Goal: Task Accomplishment & Management: Manage account settings

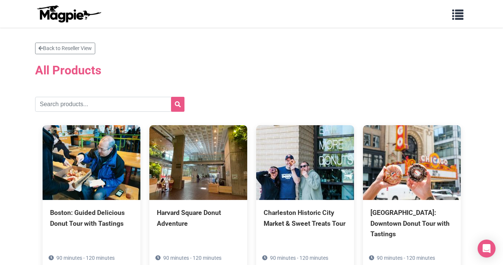
click at [417, 16] on div "Problems we solve Products Content Management and Distribution Magpie for Resel…" at bounding box center [252, 14] width 448 height 22
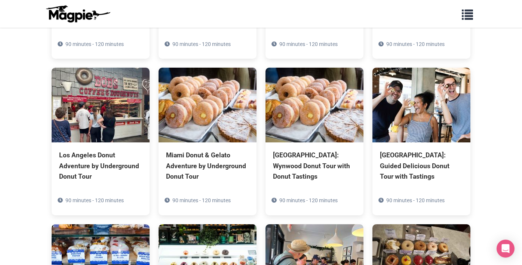
scroll to position [383, 0]
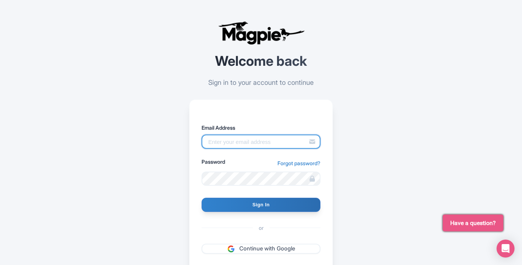
click at [225, 144] on input "Email Address" at bounding box center [260, 142] width 119 height 14
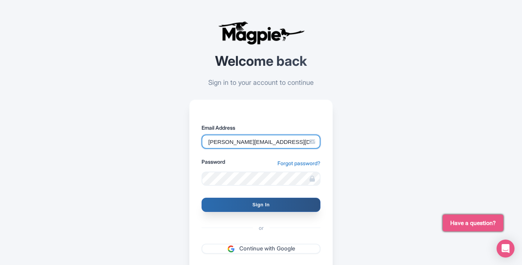
type input "jeff@jeffwoelker.com"
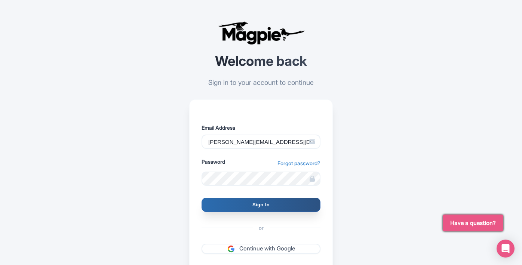
click at [252, 203] on input "Sign In" at bounding box center [260, 205] width 119 height 14
type input "Signing in..."
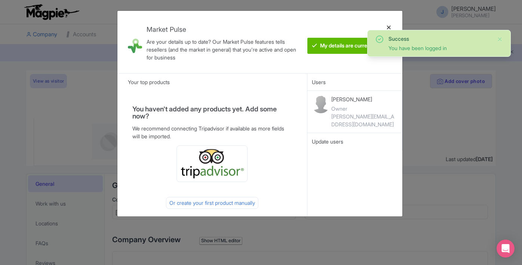
click at [388, 27] on div at bounding box center [389, 42] width 18 height 50
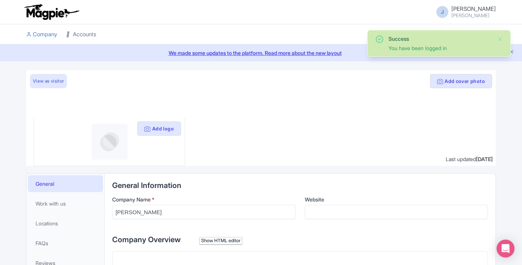
click at [83, 35] on link "Accounts" at bounding box center [81, 34] width 30 height 21
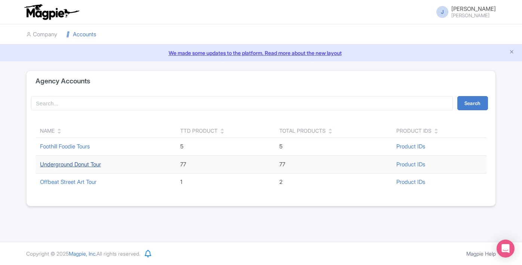
click at [68, 167] on link "Underground Donut Tour" at bounding box center [70, 164] width 61 height 7
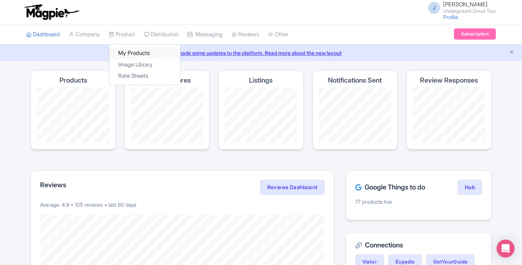
click at [134, 53] on link "My Products" at bounding box center [144, 53] width 71 height 12
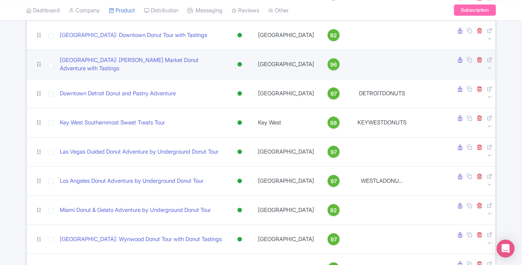
scroll to position [191, 0]
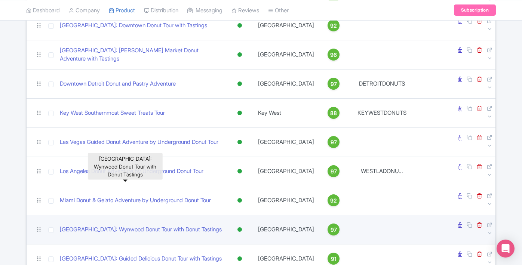
click at [167, 225] on link "Miami: Wynwood Donut Tour with Donut Tastings" at bounding box center [141, 229] width 162 height 9
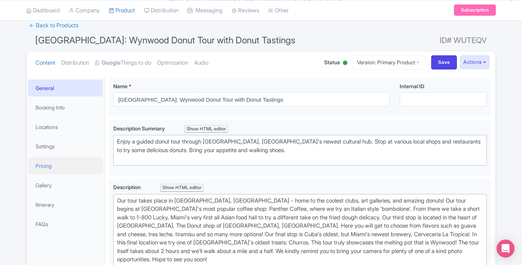
scroll to position [62, 0]
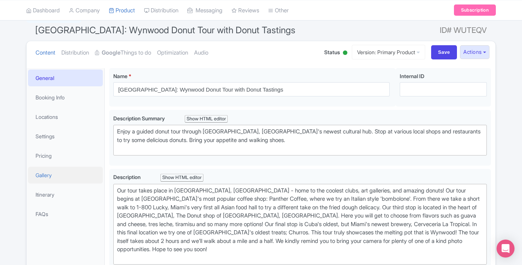
click at [52, 178] on link "Gallery" at bounding box center [65, 175] width 75 height 17
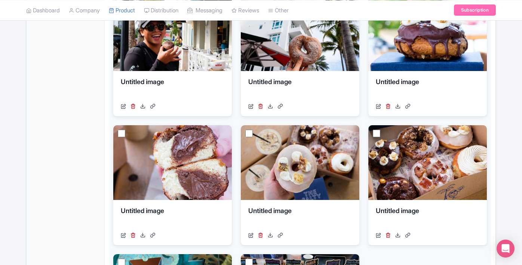
scroll to position [273, 0]
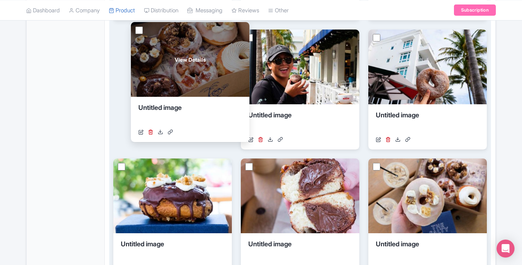
drag, startPoint x: 398, startPoint y: 174, endPoint x: 150, endPoint y: 31, distance: 286.1
click at [150, 31] on div "View Details" at bounding box center [190, 59] width 118 height 75
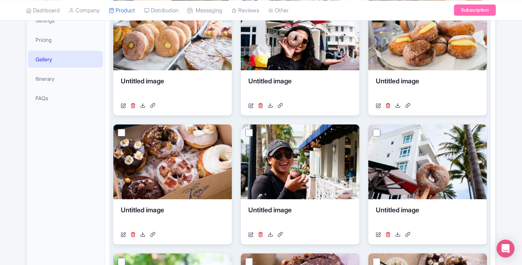
scroll to position [129, 0]
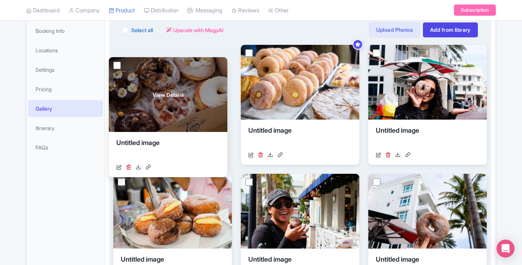
drag, startPoint x: 162, startPoint y: 198, endPoint x: 159, endPoint y: 78, distance: 120.7
click at [159, 78] on div "View Details" at bounding box center [168, 94] width 118 height 75
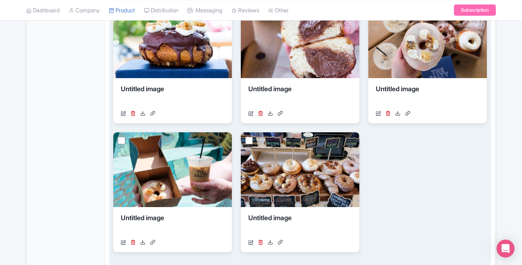
scroll to position [439, 0]
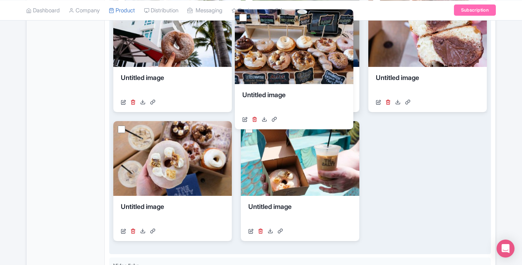
drag, startPoint x: 282, startPoint y: 147, endPoint x: 276, endPoint y: 34, distance: 113.0
click at [276, 34] on div "View Details" at bounding box center [294, 46] width 118 height 75
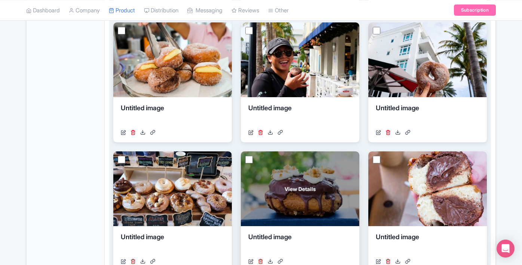
scroll to position [270, 0]
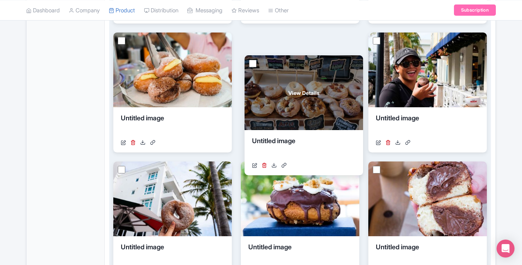
drag, startPoint x: 166, startPoint y: 178, endPoint x: 306, endPoint y: 65, distance: 180.2
click at [306, 65] on div "View Details" at bounding box center [303, 92] width 118 height 75
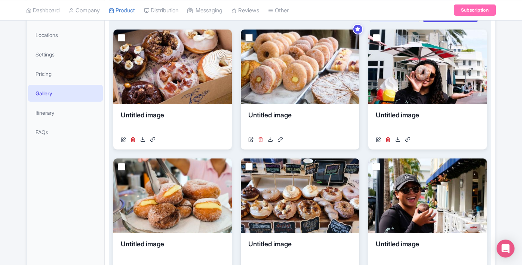
scroll to position [87, 0]
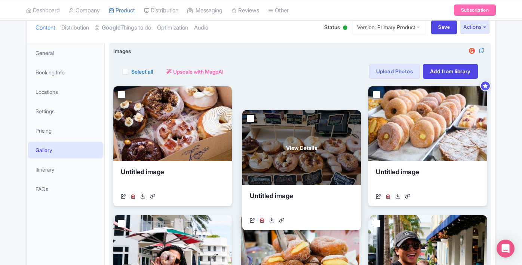
drag, startPoint x: 280, startPoint y: 226, endPoint x: 281, endPoint y: 110, distance: 116.2
click at [281, 110] on div "View Details" at bounding box center [301, 147] width 118 height 75
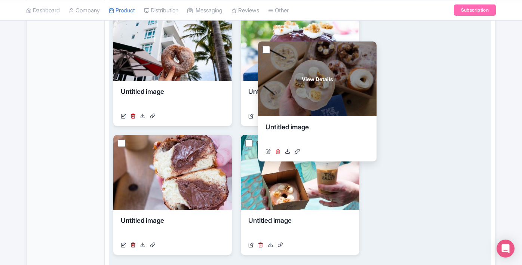
scroll to position [425, 0]
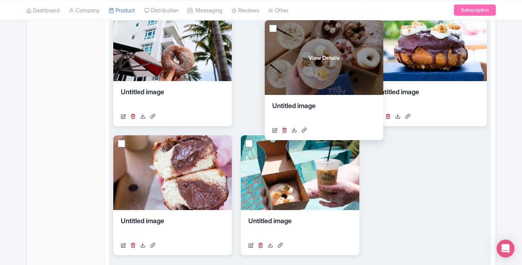
drag, startPoint x: 193, startPoint y: 166, endPoint x: 344, endPoint y: 51, distance: 189.9
click at [344, 51] on div "View Details" at bounding box center [324, 57] width 118 height 75
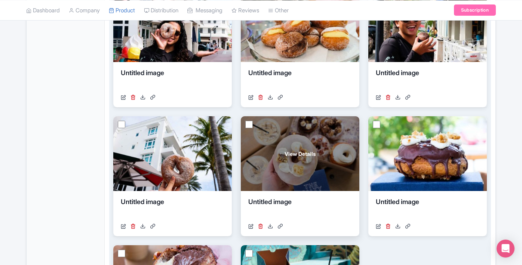
scroll to position [277, 0]
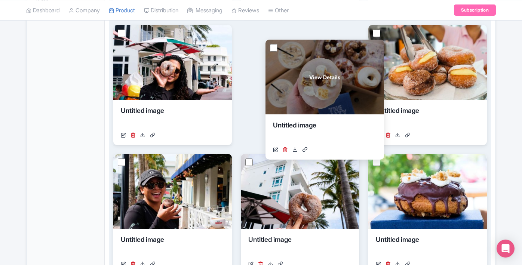
drag, startPoint x: 290, startPoint y: 185, endPoint x: 315, endPoint y: 71, distance: 117.0
click at [315, 71] on div "View Details" at bounding box center [324, 77] width 118 height 75
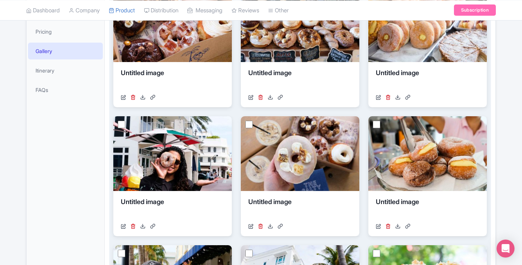
scroll to position [134, 0]
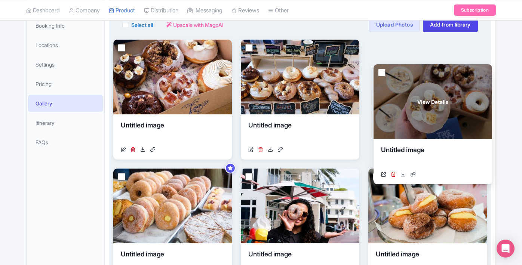
drag, startPoint x: 284, startPoint y: 185, endPoint x: 423, endPoint y: 72, distance: 179.0
click at [423, 72] on div "View Details" at bounding box center [432, 101] width 118 height 75
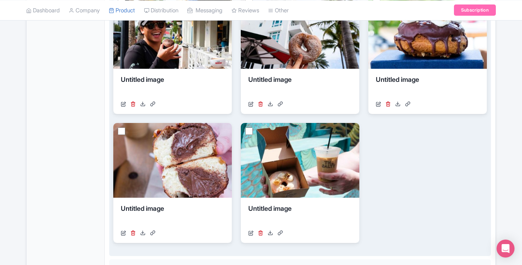
scroll to position [442, 0]
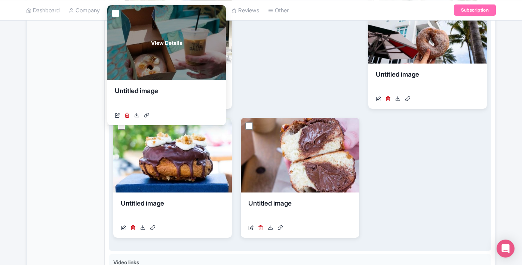
drag, startPoint x: 264, startPoint y: 163, endPoint x: 131, endPoint y: 50, distance: 174.5
click at [131, 50] on div "View Details" at bounding box center [166, 42] width 118 height 75
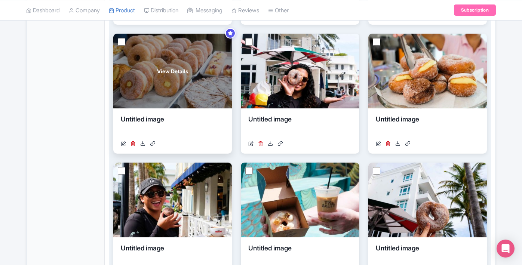
scroll to position [267, 0]
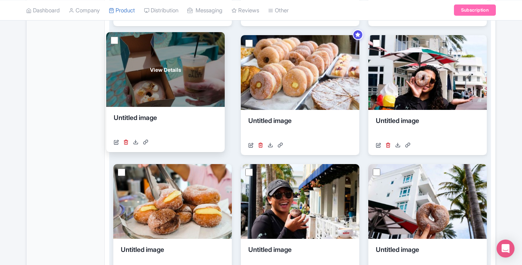
drag, startPoint x: 275, startPoint y: 204, endPoint x: 140, endPoint y: 71, distance: 189.5
click at [140, 71] on div "View Details" at bounding box center [165, 69] width 118 height 75
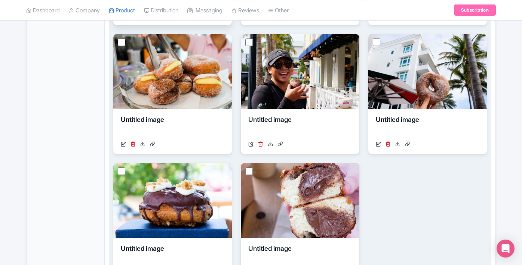
scroll to position [465, 0]
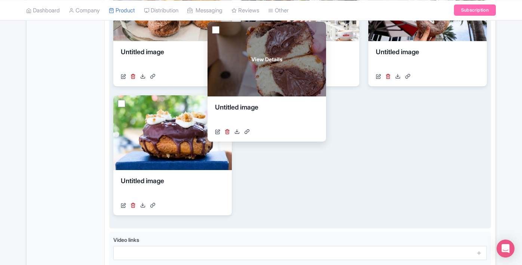
drag, startPoint x: 296, startPoint y: 139, endPoint x: 253, endPoint y: 47, distance: 101.5
click at [253, 47] on div "View Details" at bounding box center [266, 59] width 118 height 75
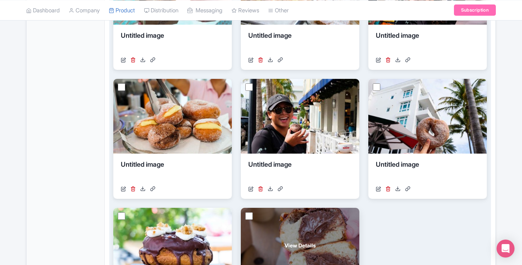
scroll to position [310, 0]
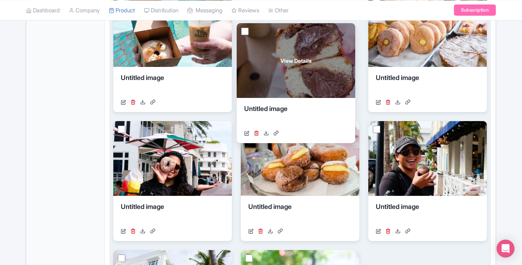
drag, startPoint x: 278, startPoint y: 255, endPoint x: 274, endPoint y: 27, distance: 227.6
click at [274, 27] on div "View Details" at bounding box center [296, 60] width 118 height 75
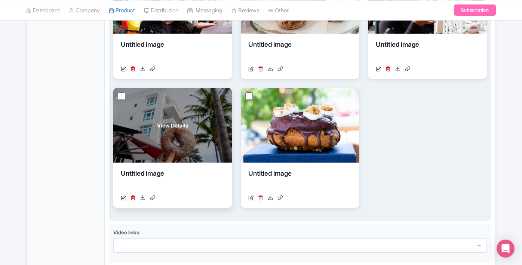
scroll to position [478, 0]
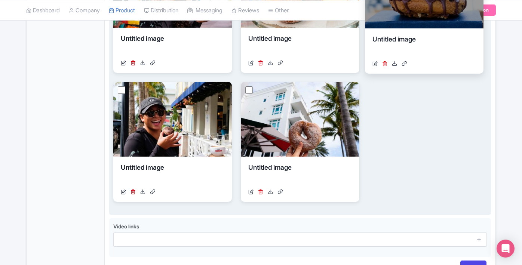
drag, startPoint x: 295, startPoint y: 125, endPoint x: 419, endPoint y: -3, distance: 178.1
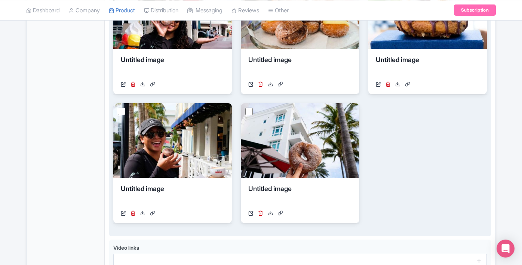
scroll to position [226, 0]
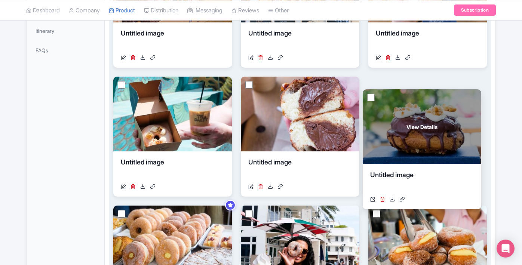
drag, startPoint x: 408, startPoint y: 222, endPoint x: 402, endPoint y: 97, distance: 125.3
click at [402, 97] on div "View Details" at bounding box center [421, 126] width 118 height 75
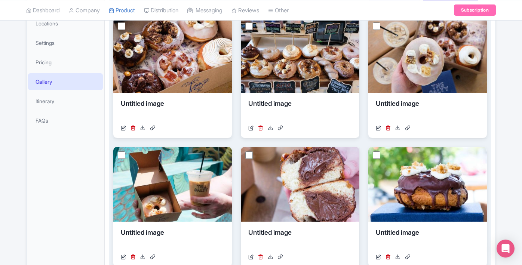
scroll to position [0, 0]
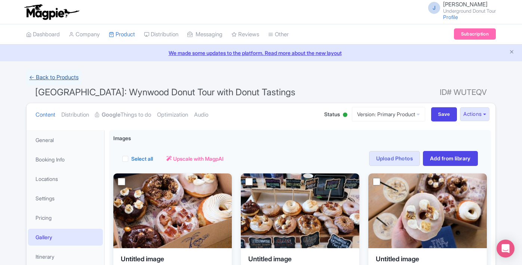
click at [48, 78] on link "← Back to Products" at bounding box center [53, 77] width 55 height 15
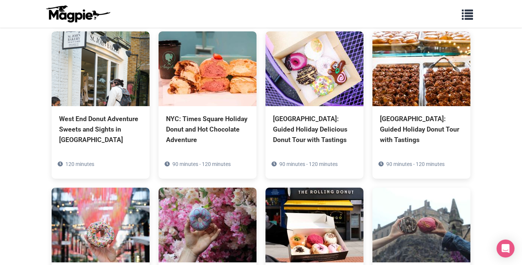
scroll to position [1325, 0]
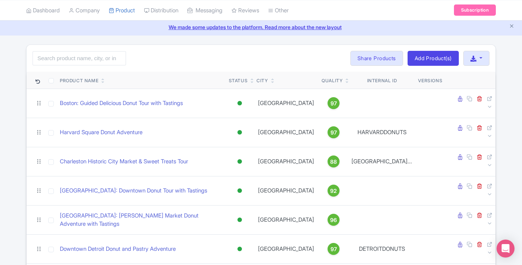
scroll to position [19, 0]
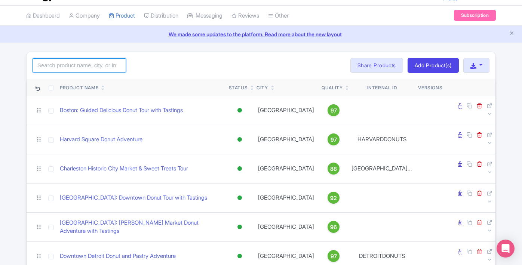
click at [72, 63] on input "search" at bounding box center [79, 65] width 93 height 14
type input "holiday"
click button "Search" at bounding box center [0, 0] width 0 height 0
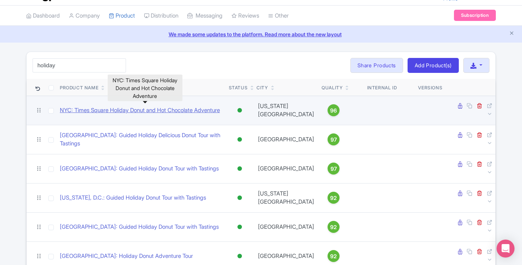
click at [170, 108] on link "NYC: Times Square Holiday Donut and Hot Chocolate Adventure" at bounding box center [140, 110] width 160 height 9
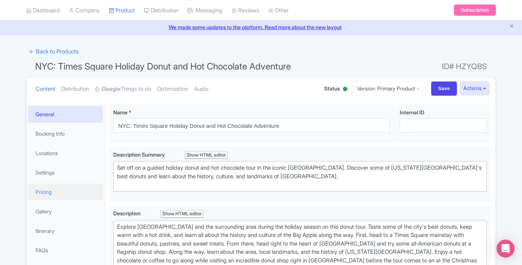
scroll to position [45, 0]
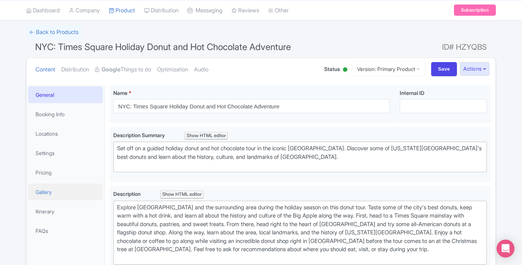
click at [52, 194] on link "Gallery" at bounding box center [65, 191] width 75 height 17
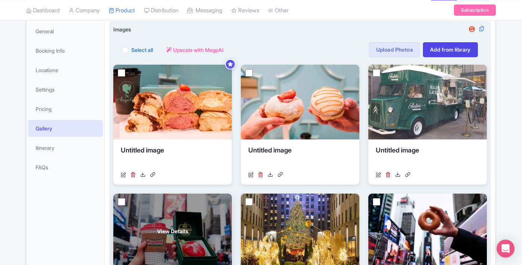
scroll to position [106, 0]
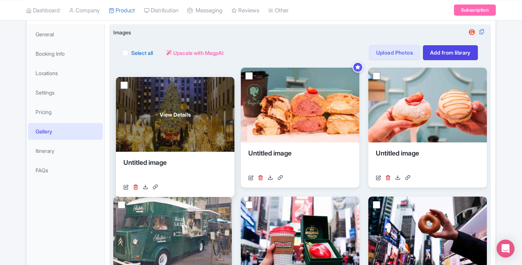
drag, startPoint x: 295, startPoint y: 225, endPoint x: 172, endPoint y: 103, distance: 173.6
click at [172, 102] on div "View Details" at bounding box center [175, 114] width 118 height 75
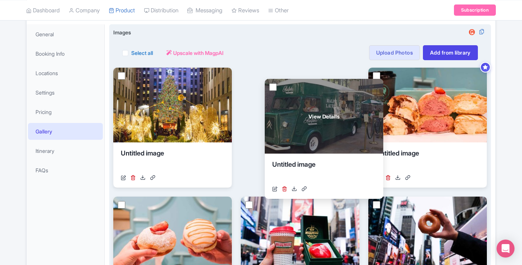
drag, startPoint x: 184, startPoint y: 231, endPoint x: 331, endPoint y: 108, distance: 192.3
click at [331, 112] on span "View Details" at bounding box center [323, 116] width 31 height 8
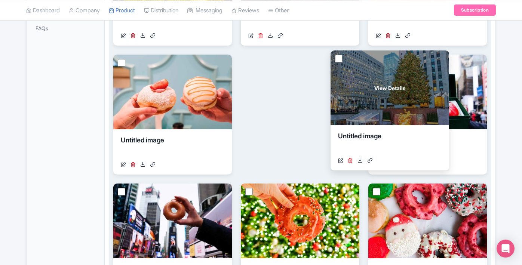
scroll to position [248, 0]
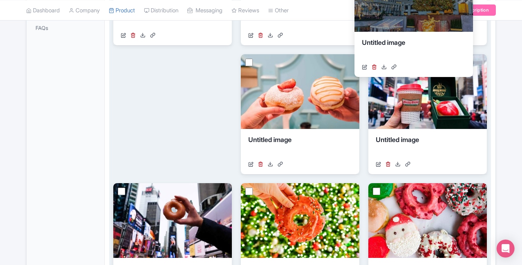
drag, startPoint x: 289, startPoint y: 221, endPoint x: 402, endPoint y: -4, distance: 251.8
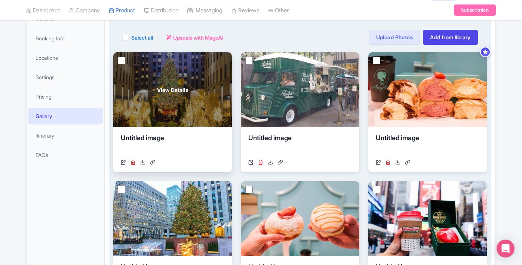
scroll to position [129, 0]
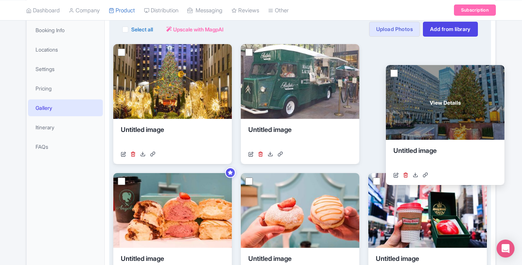
drag, startPoint x: 180, startPoint y: 195, endPoint x: 449, endPoint y: 84, distance: 291.5
click at [449, 84] on div "View Details" at bounding box center [445, 102] width 118 height 75
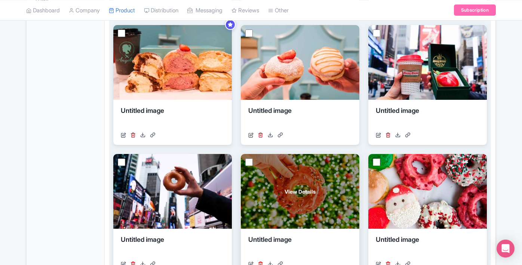
scroll to position [253, 0]
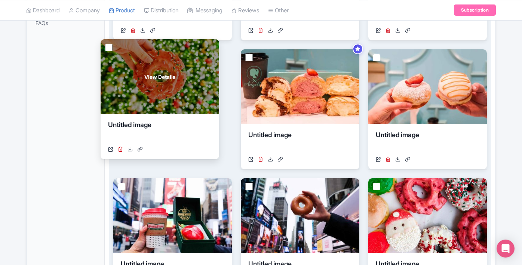
drag, startPoint x: 294, startPoint y: 214, endPoint x: 153, endPoint y: 75, distance: 197.6
click at [153, 75] on span "View Details" at bounding box center [159, 77] width 31 height 8
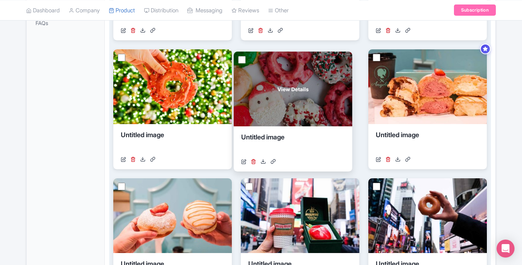
drag, startPoint x: 393, startPoint y: 189, endPoint x: 255, endPoint y: 60, distance: 189.0
click at [255, 59] on div "View Details" at bounding box center [293, 89] width 118 height 75
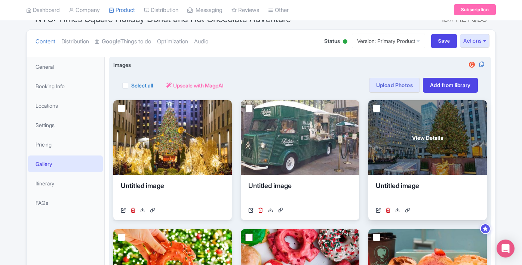
scroll to position [74, 0]
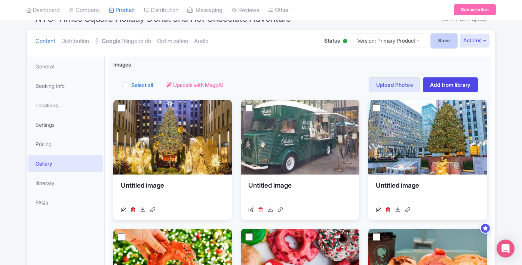
click at [438, 45] on input "Save" at bounding box center [444, 41] width 26 height 14
type input "Saving..."
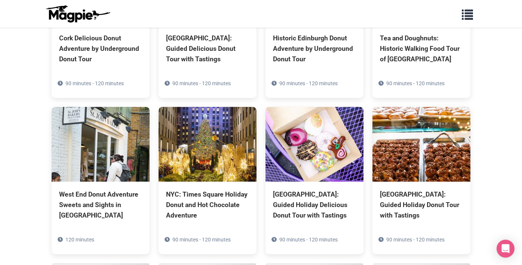
scroll to position [1298, 0]
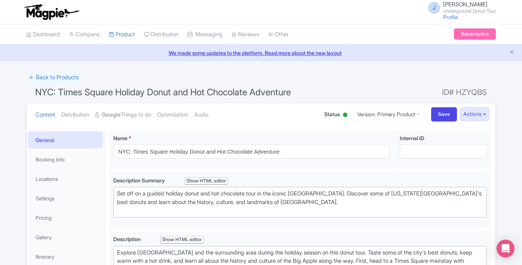
scroll to position [74, 0]
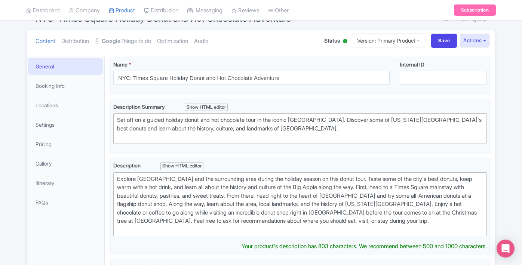
type trix-editor "<div>Explore Times Square and the surrounding area during the holiday season on…"
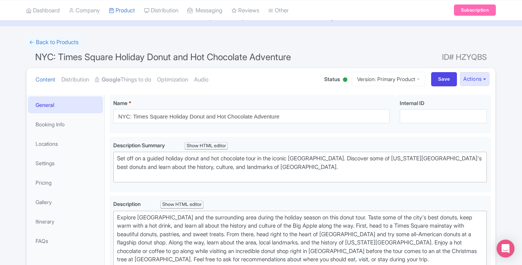
scroll to position [6, 0]
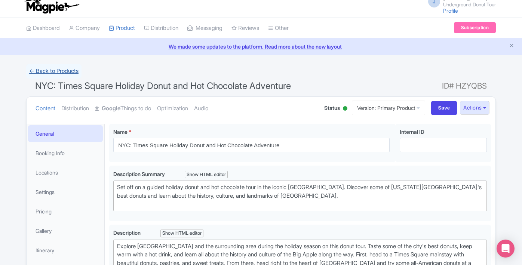
click at [52, 75] on link "← Back to Products" at bounding box center [53, 71] width 55 height 15
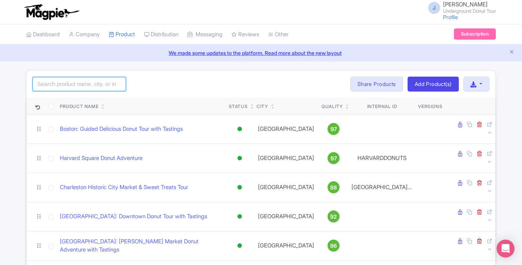
click at [67, 87] on input "search" at bounding box center [79, 84] width 93 height 14
type input "holiday"
click button "Search" at bounding box center [0, 0] width 0 height 0
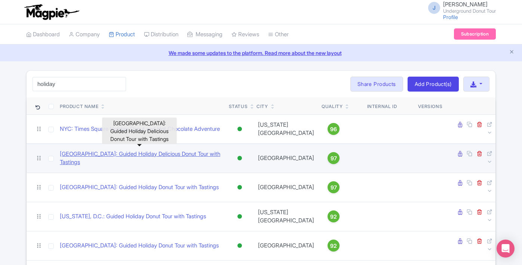
click at [136, 153] on link "[GEOGRAPHIC_DATA]: Guided Holiday Delicious Donut Tour with Tastings" at bounding box center [141, 158] width 163 height 17
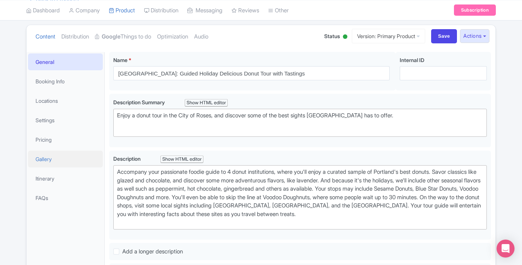
click at [61, 161] on link "Gallery" at bounding box center [65, 159] width 75 height 17
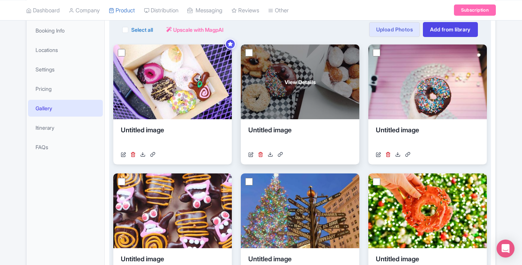
scroll to position [136, 0]
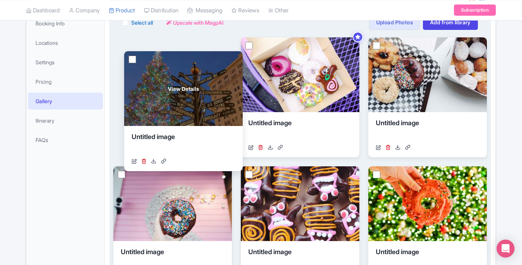
drag, startPoint x: 310, startPoint y: 197, endPoint x: 184, endPoint y: 67, distance: 180.5
click at [184, 67] on div "View Details" at bounding box center [183, 88] width 118 height 75
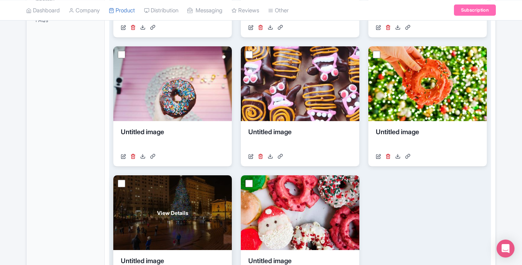
scroll to position [235, 0]
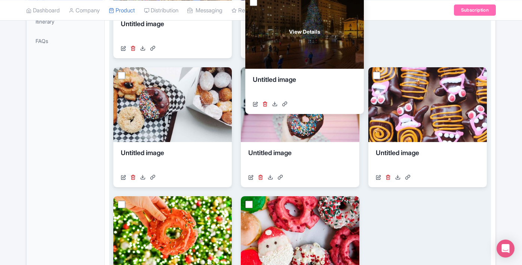
drag, startPoint x: 189, startPoint y: 202, endPoint x: 321, endPoint y: 1, distance: 240.1
click at [321, 1] on div "View Details" at bounding box center [304, 31] width 118 height 75
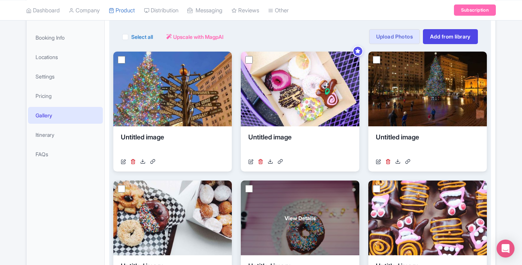
scroll to position [120, 0]
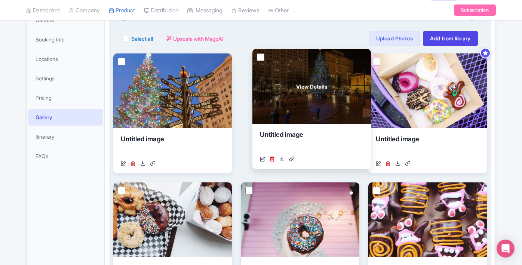
drag, startPoint x: 433, startPoint y: 87, endPoint x: 312, endPoint y: 83, distance: 121.5
click at [312, 83] on span "View Details" at bounding box center [311, 87] width 31 height 8
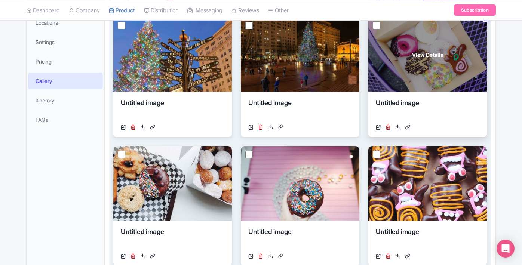
scroll to position [146, 0]
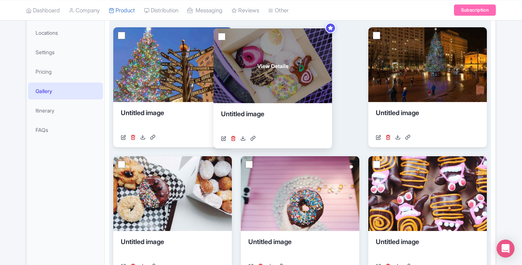
drag, startPoint x: 444, startPoint y: 79, endPoint x: 290, endPoint y: 80, distance: 154.3
click at [290, 80] on div "View Details" at bounding box center [272, 65] width 118 height 75
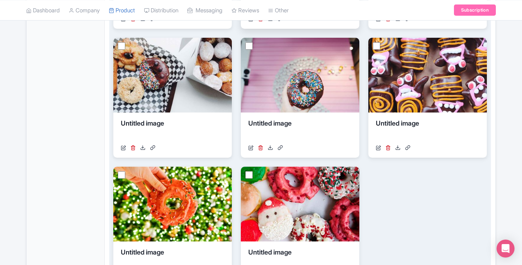
scroll to position [269, 0]
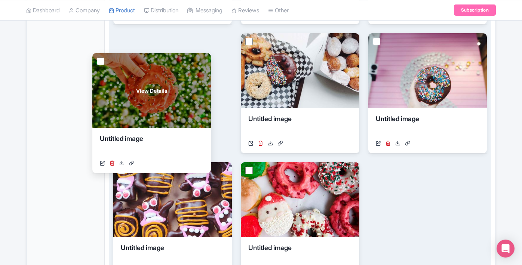
drag, startPoint x: 214, startPoint y: 168, endPoint x: 193, endPoint y: 59, distance: 110.7
click at [193, 59] on div "View Details" at bounding box center [151, 90] width 118 height 75
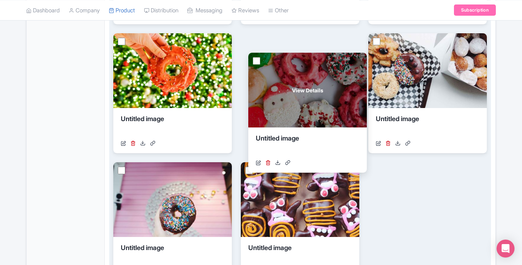
drag, startPoint x: 261, startPoint y: 164, endPoint x: 269, endPoint y: 55, distance: 109.7
click at [269, 55] on div "View Details" at bounding box center [307, 90] width 118 height 75
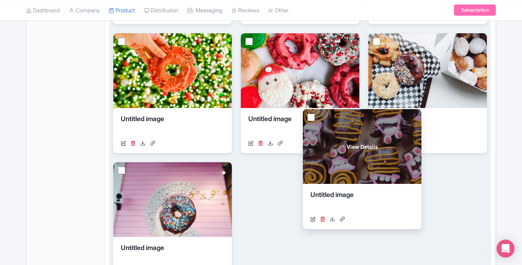
scroll to position [269, 0]
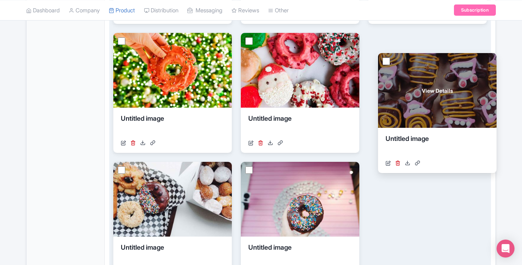
drag, startPoint x: 269, startPoint y: 171, endPoint x: 411, endPoint y: 54, distance: 184.0
click at [411, 54] on div "View Details" at bounding box center [437, 90] width 118 height 75
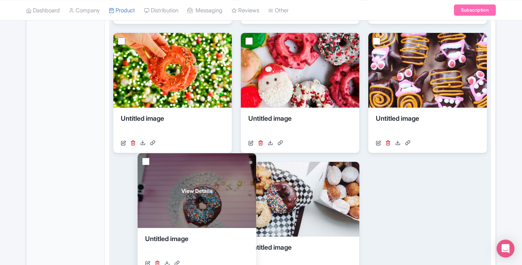
drag, startPoint x: 267, startPoint y: 186, endPoint x: 156, endPoint y: 176, distance: 111.4
click at [156, 176] on div "View Details" at bounding box center [197, 190] width 118 height 75
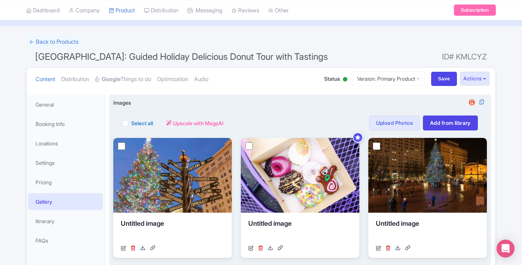
scroll to position [34, 0]
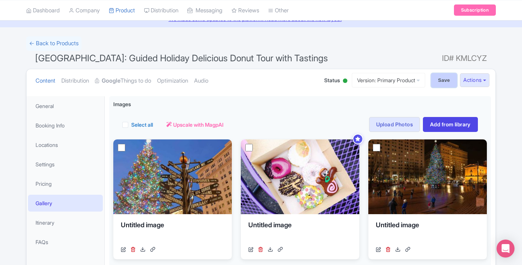
click at [442, 75] on input "Save" at bounding box center [444, 80] width 26 height 14
type input "Saving..."
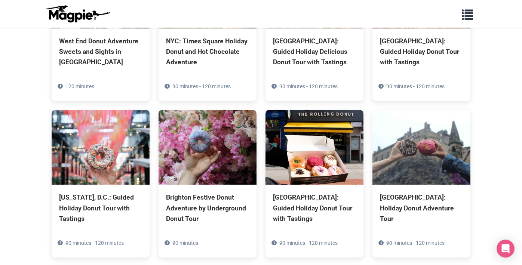
scroll to position [1450, 0]
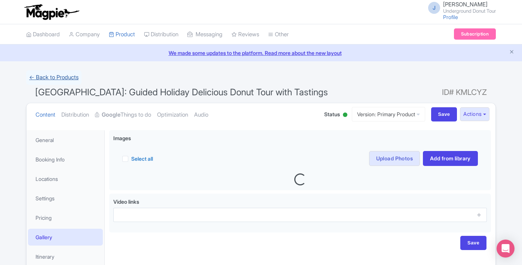
click at [55, 78] on link "← Back to Products" at bounding box center [53, 77] width 55 height 15
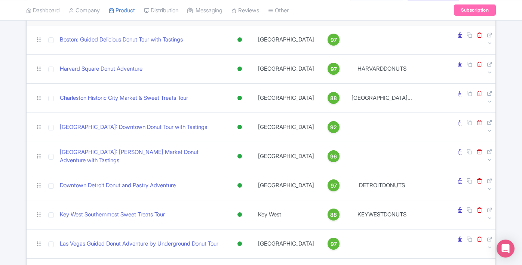
scroll to position [21, 0]
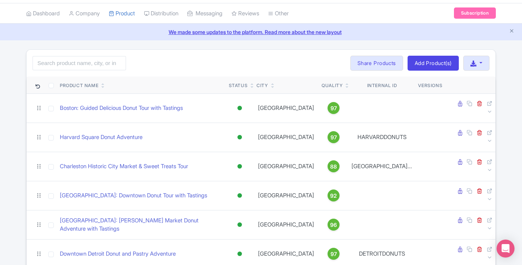
click at [86, 56] on div "Search Bulk Actions Delete Add to Collection Share Products Add to Collection C…" at bounding box center [261, 63] width 469 height 27
click at [84, 63] on input "search" at bounding box center [79, 63] width 93 height 14
type input "holiday"
click button "Search" at bounding box center [0, 0] width 0 height 0
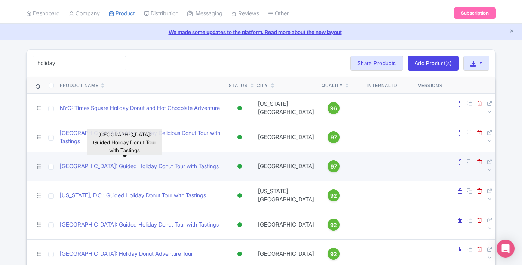
click at [113, 162] on link "[GEOGRAPHIC_DATA]: Guided Holiday Donut Tour with Tastings" at bounding box center [139, 166] width 159 height 9
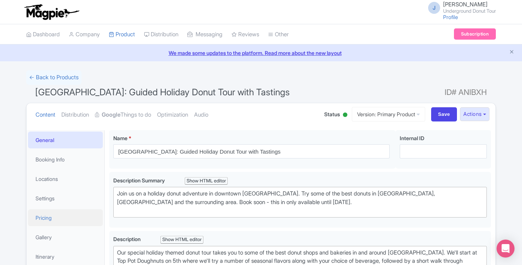
scroll to position [38, 0]
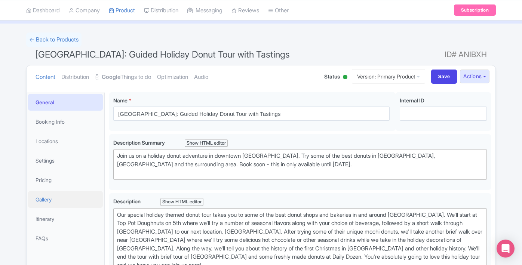
click at [55, 205] on link "Gallery" at bounding box center [65, 199] width 75 height 17
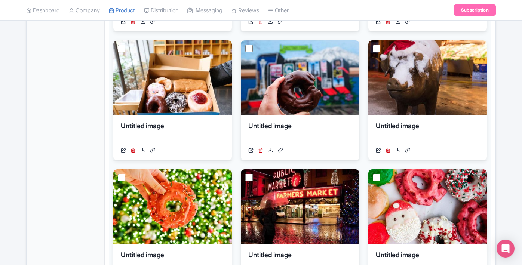
scroll to position [289, 0]
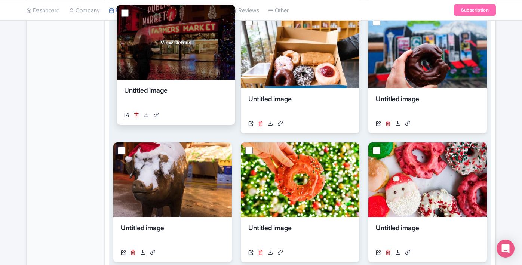
drag, startPoint x: 339, startPoint y: 180, endPoint x: 213, endPoint y: 40, distance: 187.6
click at [213, 40] on div "View Details" at bounding box center [176, 42] width 118 height 75
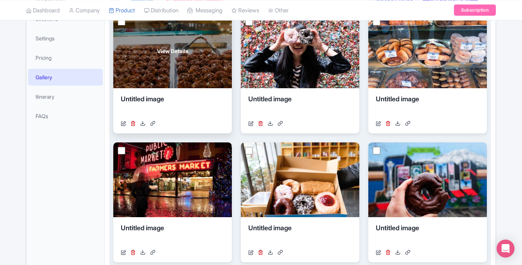
scroll to position [160, 0]
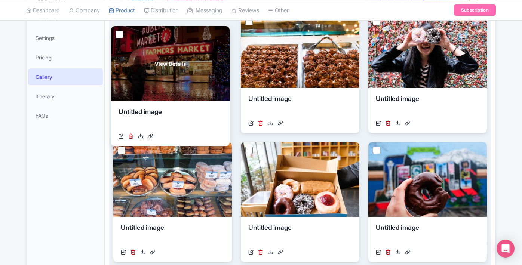
drag, startPoint x: 166, startPoint y: 153, endPoint x: 163, endPoint y: 38, distance: 115.1
click at [163, 38] on div "View Details" at bounding box center [170, 63] width 118 height 75
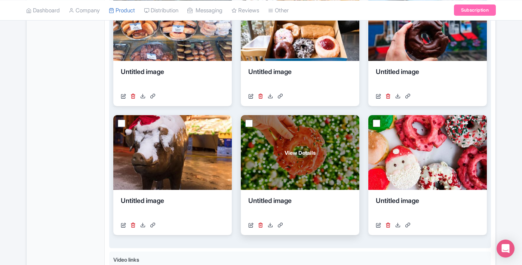
scroll to position [300, 0]
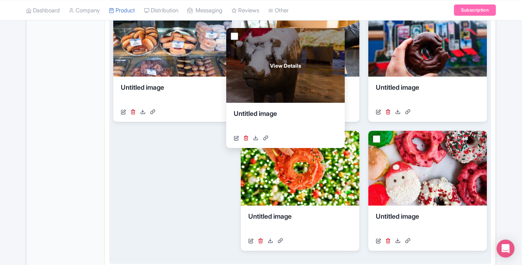
drag, startPoint x: 191, startPoint y: 170, endPoint x: 304, endPoint y: 67, distance: 152.6
click at [304, 67] on div "View Details" at bounding box center [285, 65] width 118 height 75
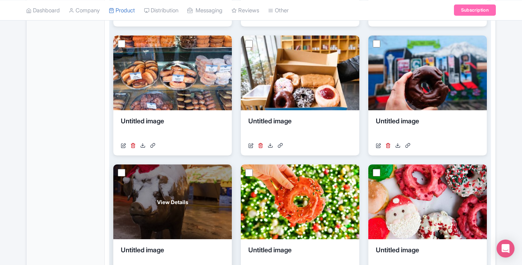
scroll to position [272, 0]
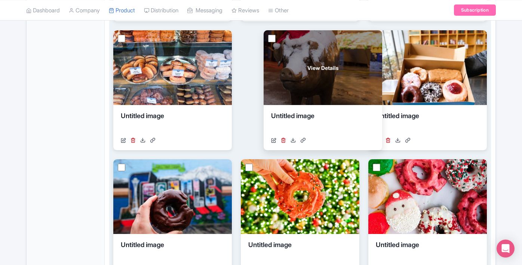
drag, startPoint x: 183, startPoint y: 190, endPoint x: 333, endPoint y: 62, distance: 197.2
click at [333, 62] on div "View Details" at bounding box center [322, 67] width 118 height 75
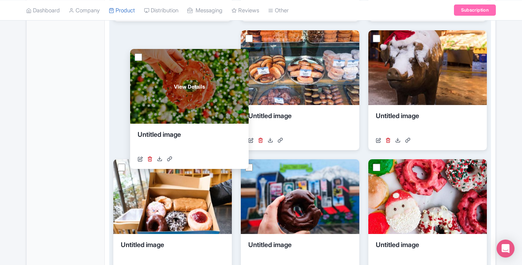
drag, startPoint x: 302, startPoint y: 183, endPoint x: 192, endPoint y: 72, distance: 156.2
click at [192, 72] on div "View Details" at bounding box center [189, 86] width 118 height 75
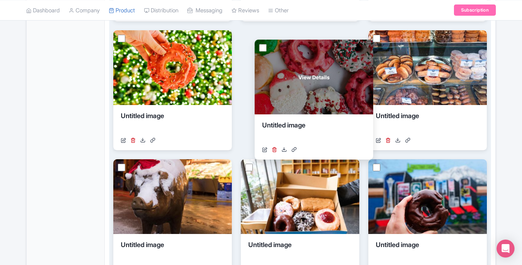
drag, startPoint x: 399, startPoint y: 200, endPoint x: 286, endPoint y: 81, distance: 164.9
click at [286, 81] on div "View Details" at bounding box center [313, 77] width 118 height 75
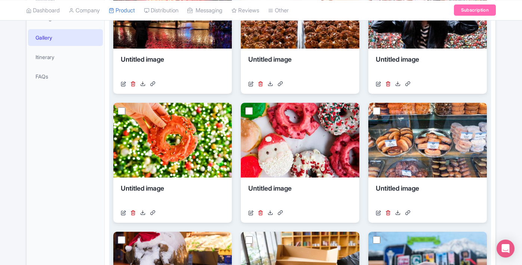
scroll to position [148, 0]
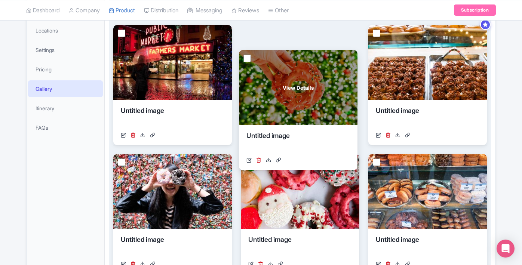
drag, startPoint x: 176, startPoint y: 173, endPoint x: 303, endPoint y: 69, distance: 164.0
click at [303, 69] on div "View Details" at bounding box center [298, 87] width 118 height 75
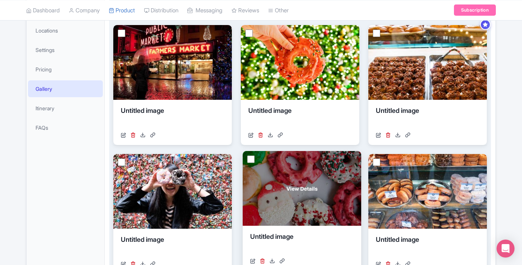
scroll to position [149, 0]
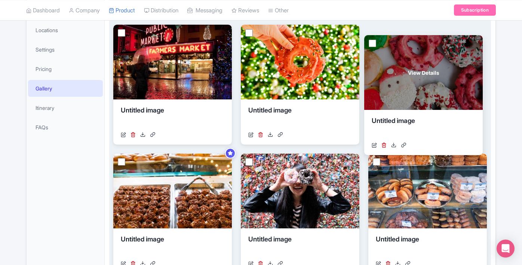
drag, startPoint x: 266, startPoint y: 181, endPoint x: 390, endPoint y: 62, distance: 171.0
click at [390, 62] on div "View Details" at bounding box center [423, 72] width 118 height 75
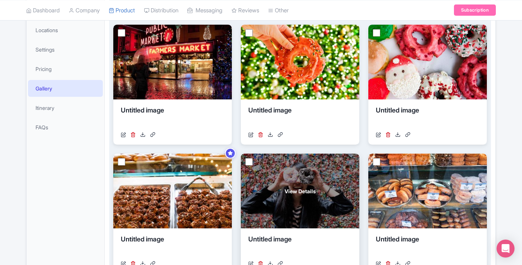
click at [298, 175] on div "View Details" at bounding box center [300, 191] width 118 height 75
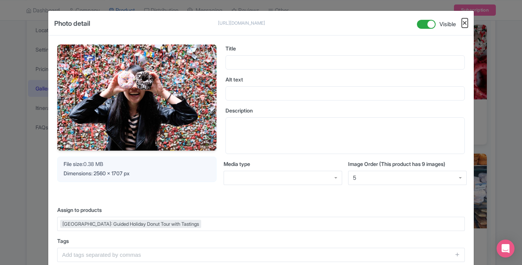
click at [463, 22] on button "Close" at bounding box center [464, 22] width 6 height 9
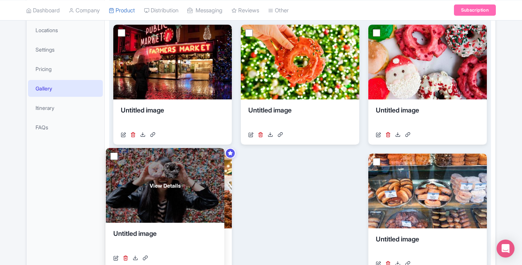
drag, startPoint x: 304, startPoint y: 176, endPoint x: 163, endPoint y: 170, distance: 141.4
click at [163, 170] on div "View Details" at bounding box center [165, 185] width 118 height 75
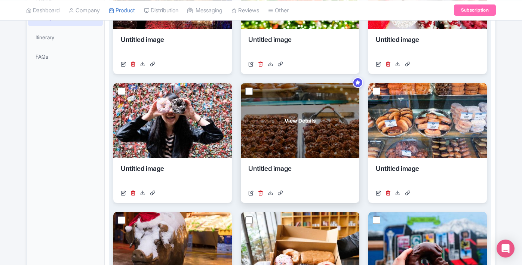
scroll to position [250, 0]
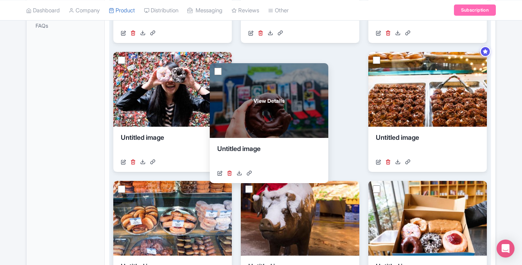
drag, startPoint x: 413, startPoint y: 211, endPoint x: 279, endPoint y: 81, distance: 186.3
click at [279, 81] on div "View Details" at bounding box center [269, 100] width 118 height 75
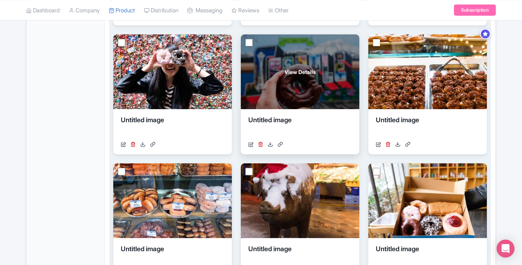
scroll to position [301, 0]
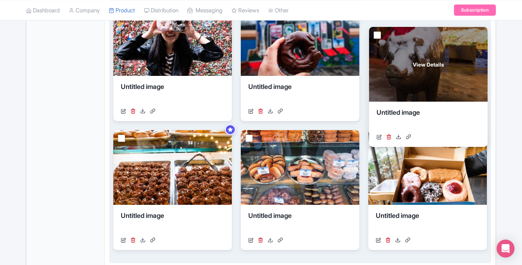
drag, startPoint x: 289, startPoint y: 158, endPoint x: 422, endPoint y: 52, distance: 170.7
click at [422, 52] on div "View Details" at bounding box center [428, 64] width 118 height 75
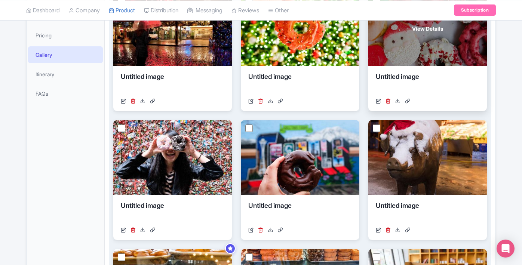
scroll to position [155, 0]
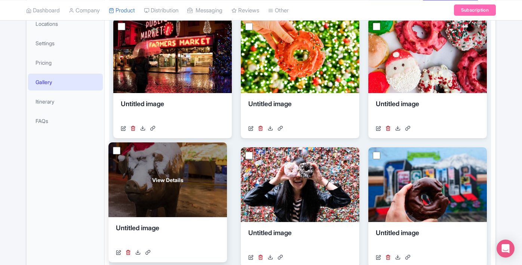
drag, startPoint x: 416, startPoint y: 171, endPoint x: 156, endPoint y: 166, distance: 259.7
click at [156, 166] on div "View Details" at bounding box center [167, 179] width 118 height 75
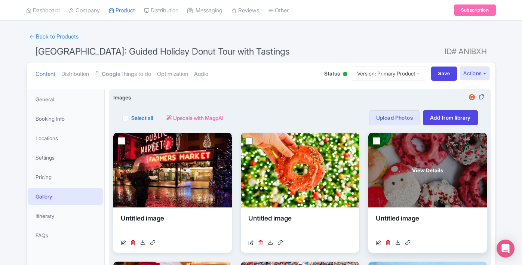
scroll to position [4, 0]
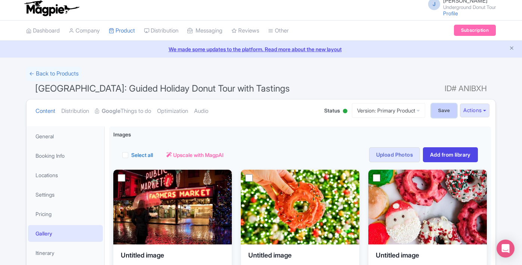
click at [437, 108] on input "Save" at bounding box center [444, 111] width 26 height 14
type input "Saving..."
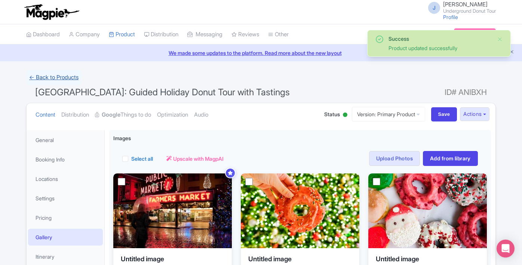
click at [52, 77] on link "← Back to Products" at bounding box center [53, 77] width 55 height 15
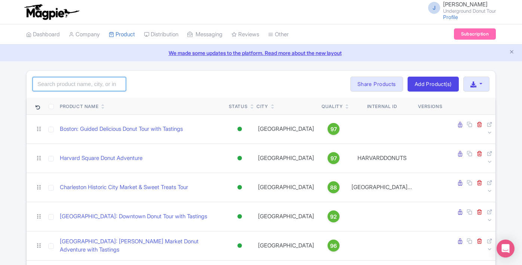
click at [78, 88] on input "search" at bounding box center [79, 84] width 93 height 14
type input "holiday"
click button "Search" at bounding box center [0, 0] width 0 height 0
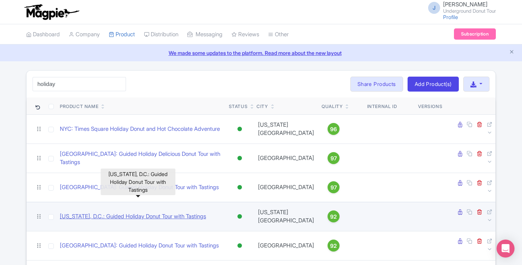
click at [117, 212] on link "[US_STATE], D.C.: Guided Holiday Donut Tour with Tastings" at bounding box center [133, 216] width 146 height 9
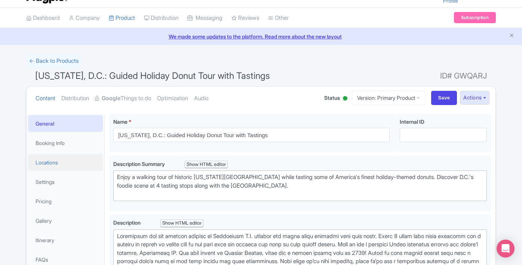
scroll to position [50, 0]
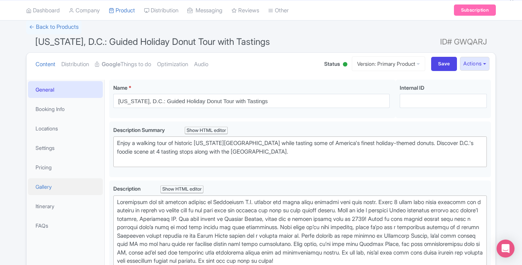
click at [50, 187] on link "Gallery" at bounding box center [65, 186] width 75 height 17
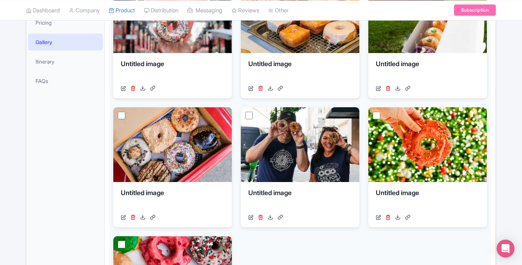
scroll to position [190, 0]
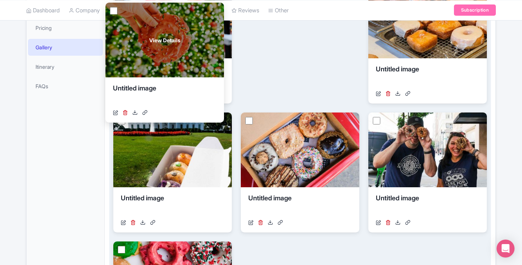
drag, startPoint x: 453, startPoint y: 172, endPoint x: 190, endPoint y: 62, distance: 284.4
click at [190, 62] on div "View Details" at bounding box center [164, 40] width 118 height 75
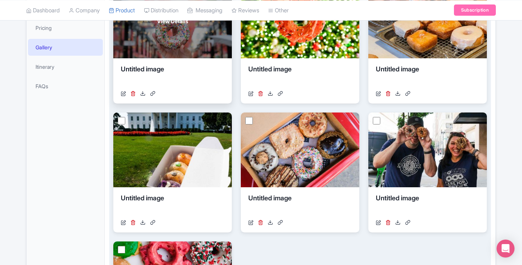
scroll to position [118, 0]
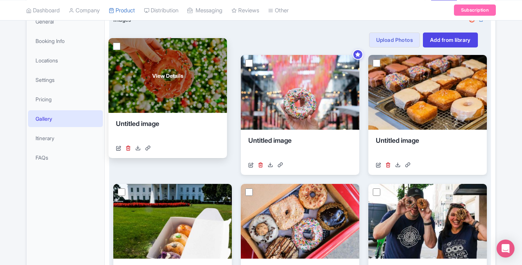
drag, startPoint x: 287, startPoint y: 114, endPoint x: 152, endPoint y: 102, distance: 135.0
click at [152, 102] on div "View Details" at bounding box center [167, 75] width 118 height 75
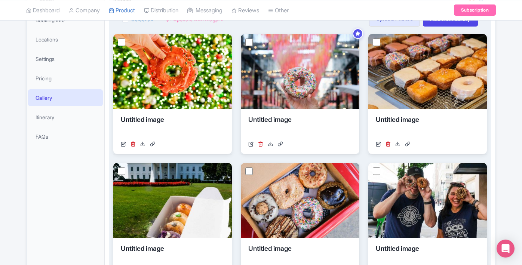
scroll to position [143, 0]
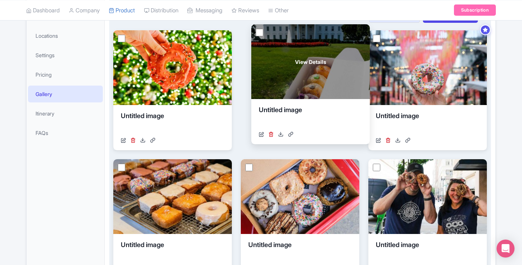
drag, startPoint x: 163, startPoint y: 182, endPoint x: 303, endPoint y: 46, distance: 195.0
click at [303, 46] on div "View Details" at bounding box center [310, 61] width 118 height 75
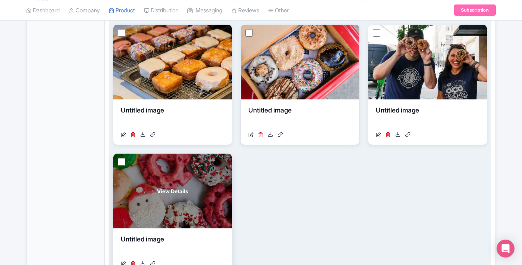
scroll to position [280, 0]
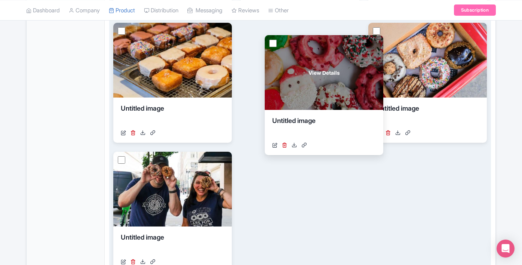
drag, startPoint x: 200, startPoint y: 184, endPoint x: 341, endPoint y: 68, distance: 182.9
click at [341, 68] on div "View Details" at bounding box center [324, 72] width 118 height 75
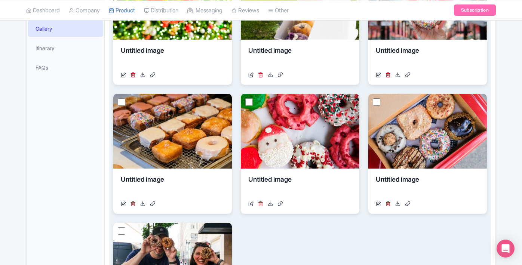
scroll to position [182, 0]
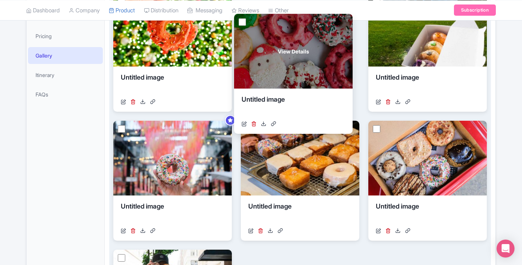
drag, startPoint x: 294, startPoint y: 153, endPoint x: 287, endPoint y: 46, distance: 107.1
click at [287, 46] on div "View Details" at bounding box center [293, 51] width 118 height 75
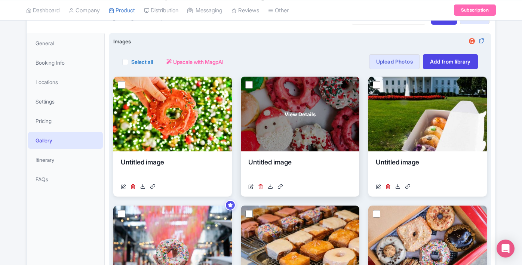
scroll to position [93, 0]
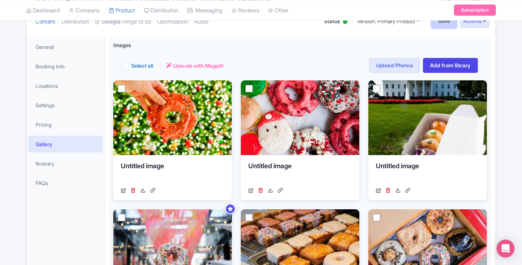
click at [444, 24] on input "Save" at bounding box center [444, 21] width 26 height 14
type input "Saving..."
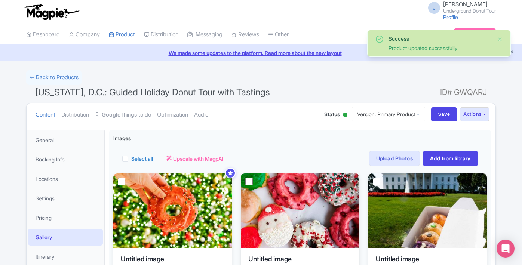
scroll to position [62, 0]
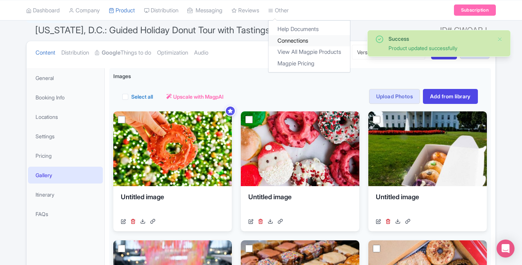
click at [300, 40] on link "Connections" at bounding box center [308, 41] width 81 height 12
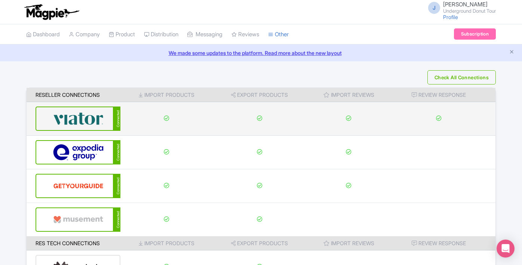
click at [102, 116] on img at bounding box center [78, 118] width 50 height 23
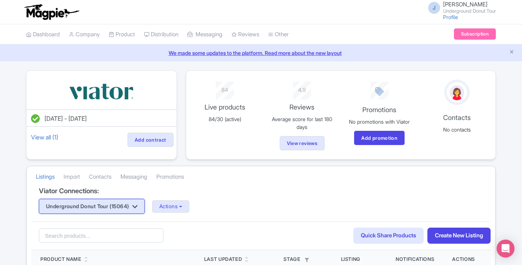
click at [108, 204] on button "Underground Donut Tour (15064)" at bounding box center [92, 206] width 106 height 15
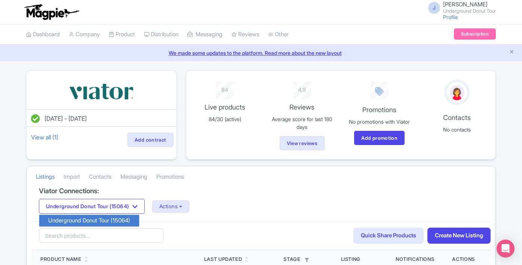
click at [177, 213] on div "Underground Donut Tour (15064) Underground Donut Tour (15064) Actions Update Co…" at bounding box center [261, 206] width 444 height 15
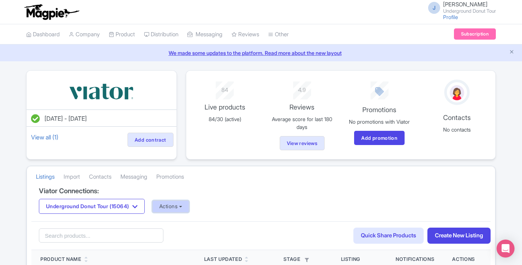
click at [184, 206] on button "Actions" at bounding box center [170, 206] width 37 height 12
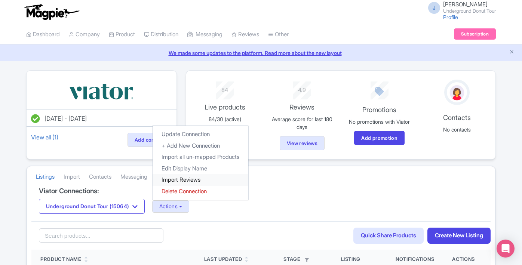
click at [209, 183] on link "Import Reviews" at bounding box center [200, 180] width 96 height 12
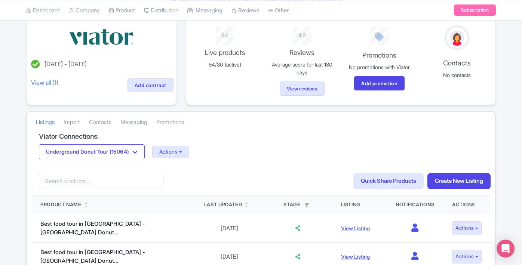
scroll to position [89, 0]
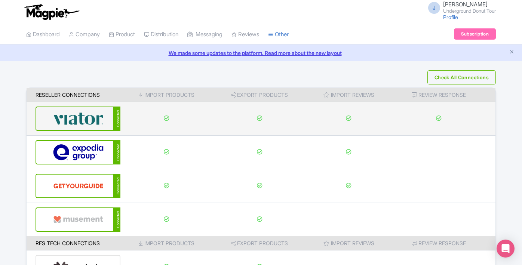
click at [102, 108] on img at bounding box center [78, 118] width 50 height 23
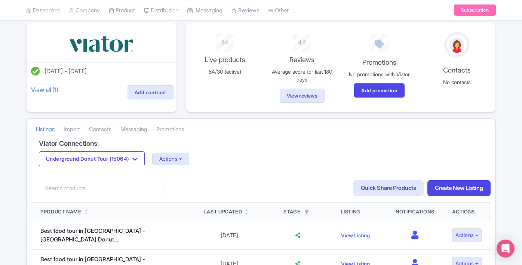
scroll to position [53, 0]
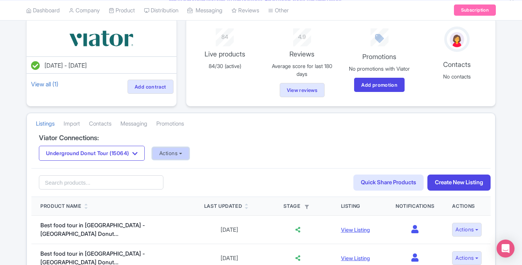
click at [181, 154] on button "Actions" at bounding box center [170, 153] width 37 height 12
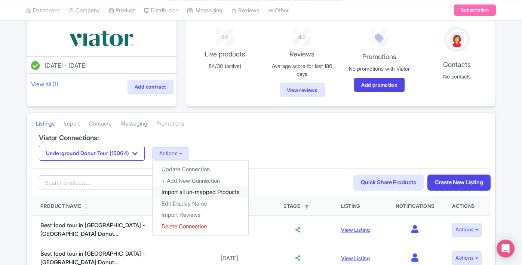
click at [203, 194] on link "Import all un-mapped Products" at bounding box center [200, 192] width 96 height 12
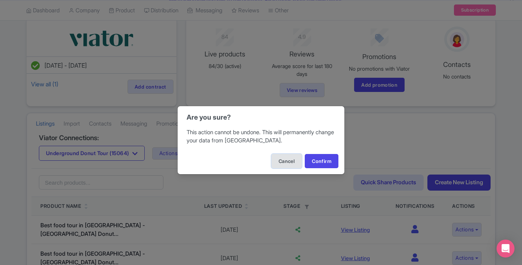
click at [283, 161] on button "Cancel" at bounding box center [286, 161] width 30 height 14
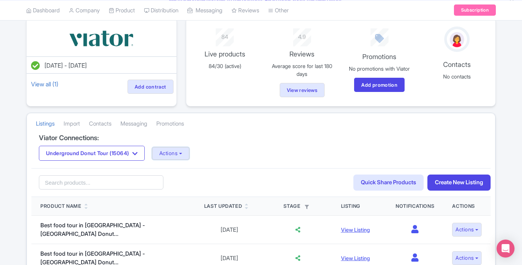
click at [185, 151] on button "Actions" at bounding box center [170, 153] width 37 height 12
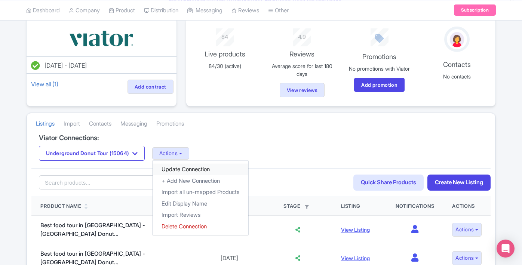
click at [192, 169] on link "Update Connection" at bounding box center [200, 170] width 96 height 12
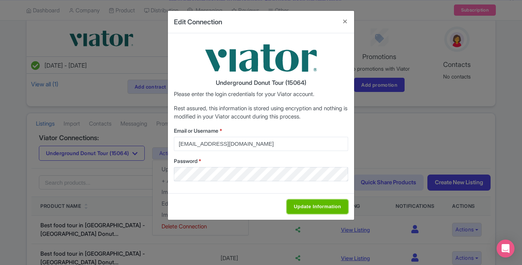
click at [311, 204] on input "Update Information" at bounding box center [317, 207] width 61 height 14
type input "Saving..."
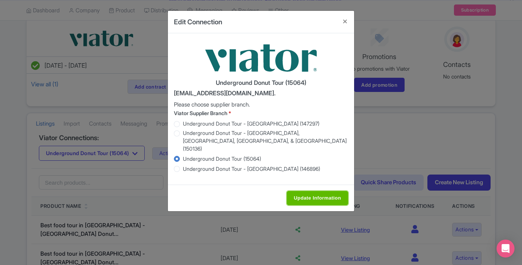
click at [318, 191] on input "Update Information" at bounding box center [317, 198] width 61 height 14
type input "Saving..."
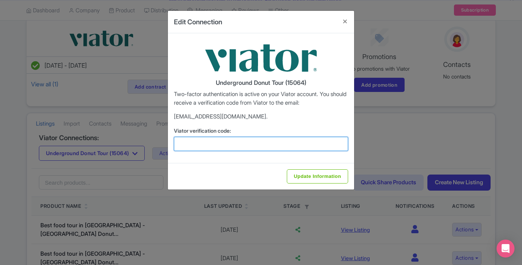
click at [281, 142] on input "Viator verification code:" at bounding box center [261, 144] width 174 height 14
paste input "525424"
type input "525424"
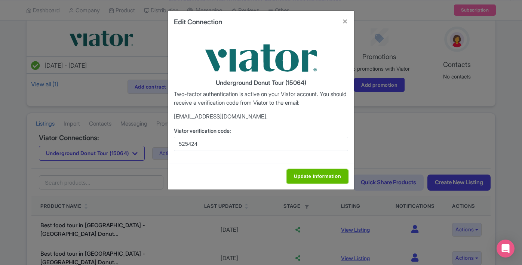
click at [321, 178] on input "Update Information" at bounding box center [317, 176] width 61 height 14
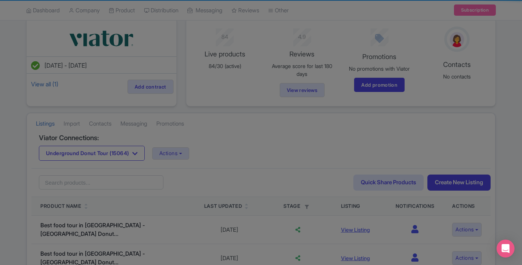
type input "Update Information"
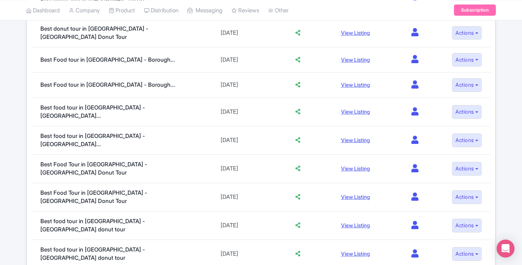
scroll to position [572, 0]
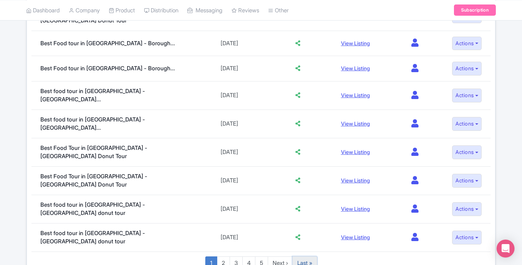
click at [297, 256] on link "Last »" at bounding box center [304, 263] width 25 height 14
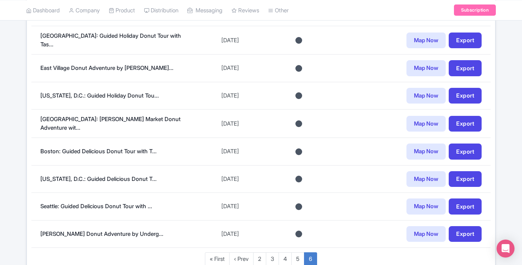
scroll to position [589, 0]
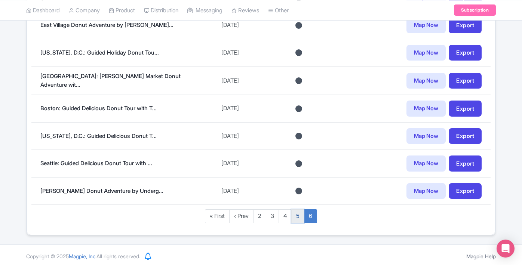
click at [300, 216] on link "5" at bounding box center [297, 216] width 13 height 14
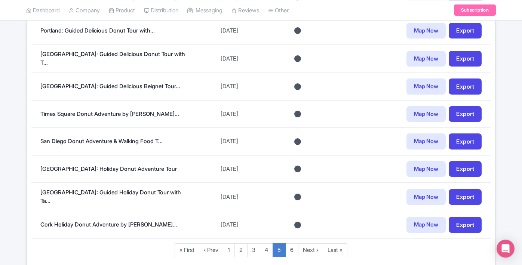
scroll to position [607, 0]
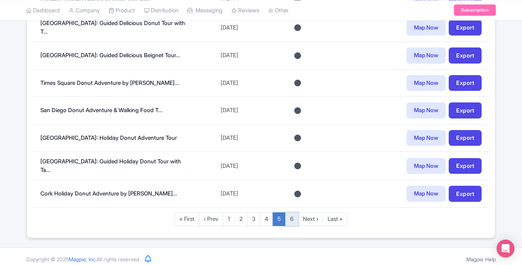
click at [292, 215] on link "6" at bounding box center [291, 219] width 13 height 14
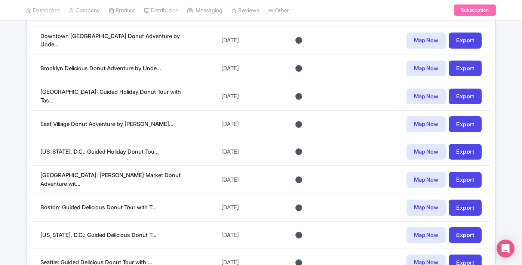
scroll to position [589, 0]
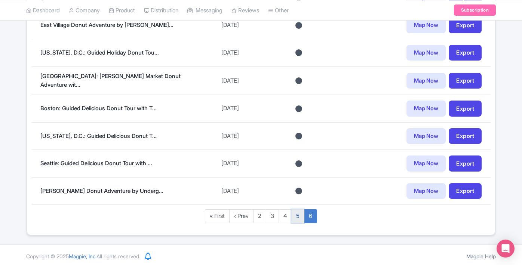
click at [299, 212] on link "5" at bounding box center [297, 216] width 13 height 14
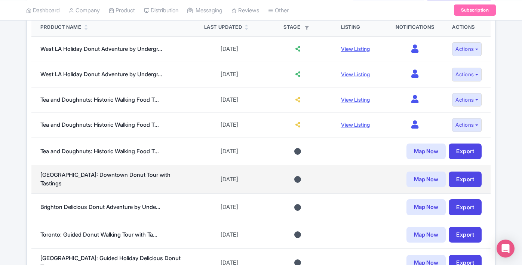
scroll to position [233, 0]
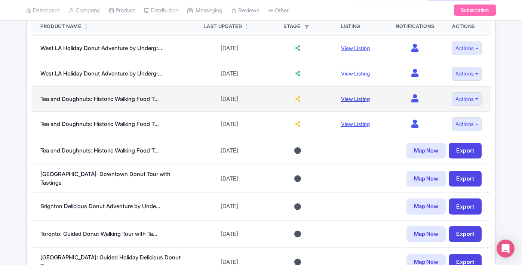
click at [354, 100] on link "View Listing" at bounding box center [355, 99] width 29 height 6
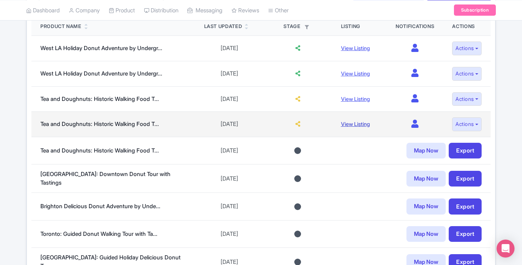
click at [349, 125] on link "View Listing" at bounding box center [355, 124] width 29 height 6
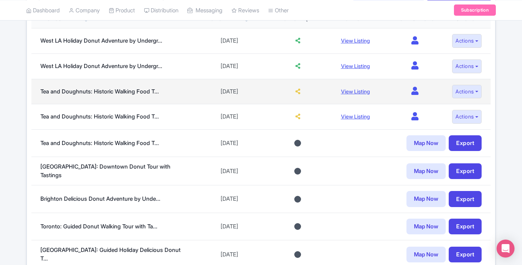
scroll to position [240, 0]
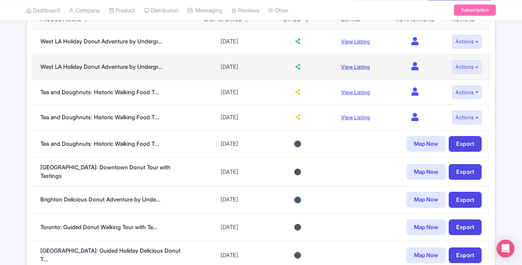
click at [347, 65] on link "View Listing" at bounding box center [355, 67] width 29 height 6
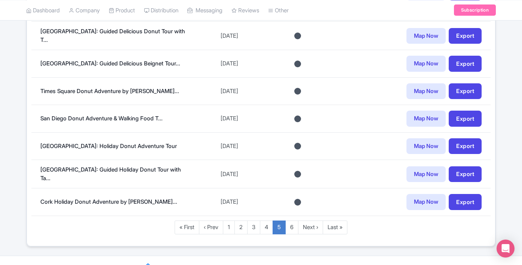
scroll to position [607, 0]
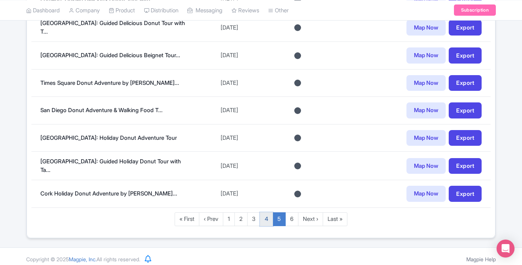
click at [266, 214] on link "4" at bounding box center [266, 219] width 13 height 14
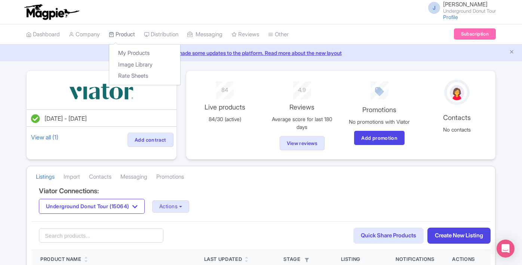
click at [131, 36] on link "Product" at bounding box center [122, 34] width 26 height 21
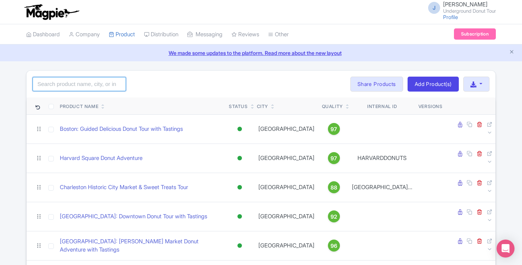
click at [99, 85] on input "search" at bounding box center [79, 84] width 93 height 14
click button "Search" at bounding box center [0, 0] width 0 height 0
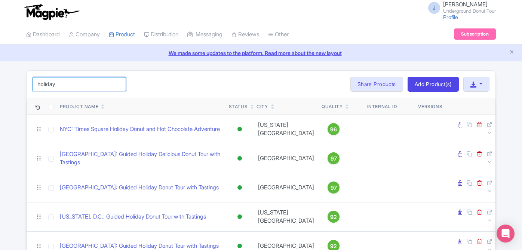
click at [72, 84] on input "holiday" at bounding box center [79, 84] width 93 height 14
type input "festive"
click button "Search" at bounding box center [0, 0] width 0 height 0
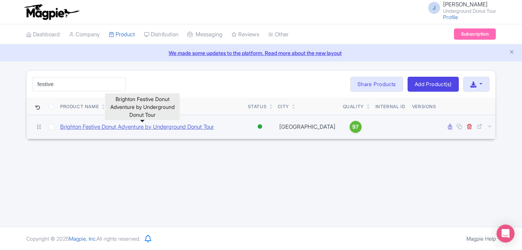
click at [131, 126] on link "Brighton Festive Donut Adventure by Underground Donut Tour" at bounding box center [137, 127] width 154 height 9
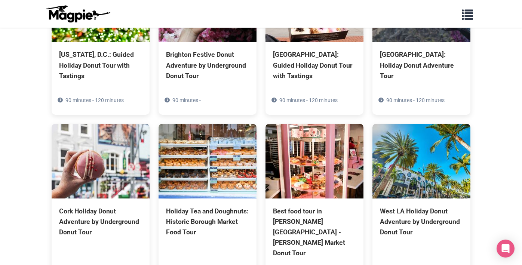
scroll to position [1595, 0]
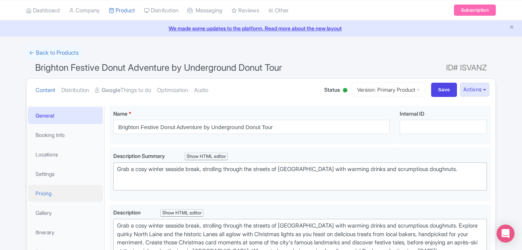
scroll to position [44, 0]
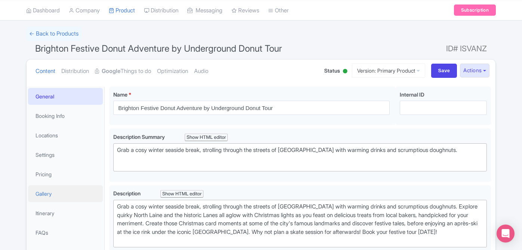
click at [49, 195] on link "Gallery" at bounding box center [65, 193] width 75 height 17
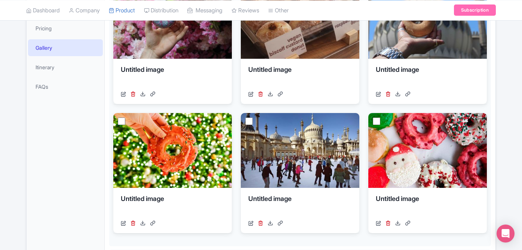
scroll to position [177, 0]
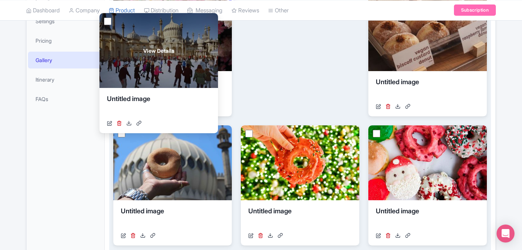
drag, startPoint x: 332, startPoint y: 176, endPoint x: 191, endPoint y: 64, distance: 180.3
click at [191, 64] on div "View Details" at bounding box center [158, 50] width 118 height 75
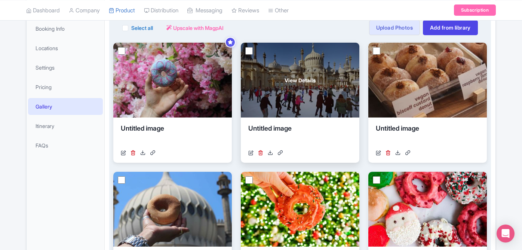
scroll to position [126, 0]
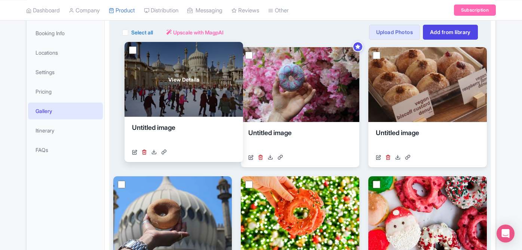
drag, startPoint x: 280, startPoint y: 99, endPoint x: 163, endPoint y: 95, distance: 116.7
click at [163, 95] on div "View Details" at bounding box center [183, 79] width 118 height 75
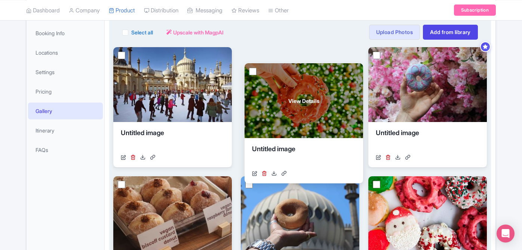
drag, startPoint x: 263, startPoint y: 193, endPoint x: 266, endPoint y: 80, distance: 112.9
click at [266, 80] on div "View Details" at bounding box center [303, 100] width 118 height 75
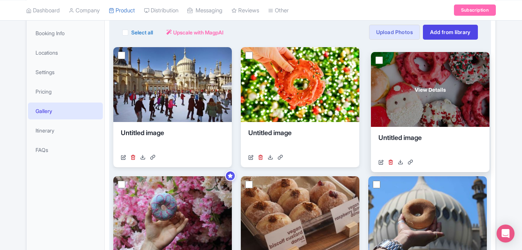
drag, startPoint x: 413, startPoint y: 199, endPoint x: 416, endPoint y: 75, distance: 124.1
click at [416, 75] on div "View Details" at bounding box center [430, 89] width 118 height 75
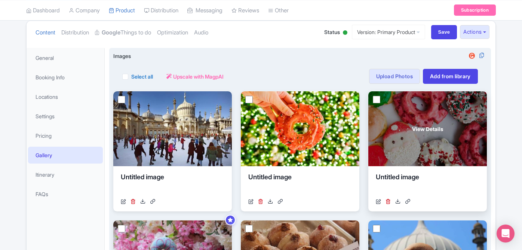
scroll to position [62, 0]
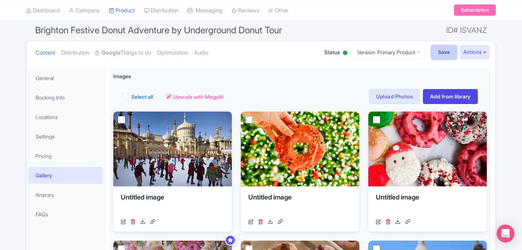
click at [441, 51] on input "Save" at bounding box center [444, 52] width 26 height 14
type input "Saving..."
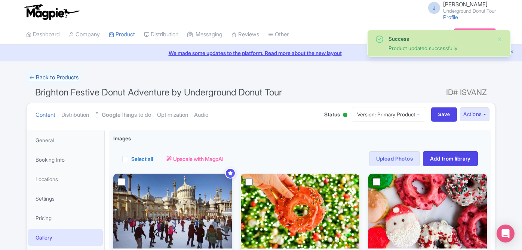
click at [56, 77] on link "← Back to Products" at bounding box center [53, 77] width 55 height 15
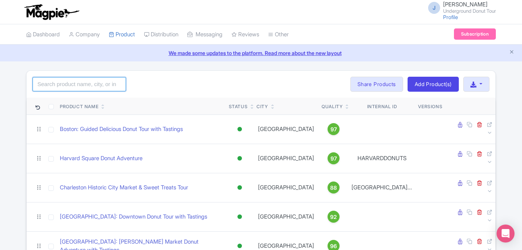
click at [56, 79] on input "search" at bounding box center [79, 84] width 93 height 14
type input "holiday"
click button "Search" at bounding box center [0, 0] width 0 height 0
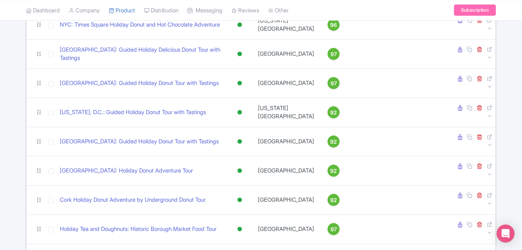
scroll to position [127, 0]
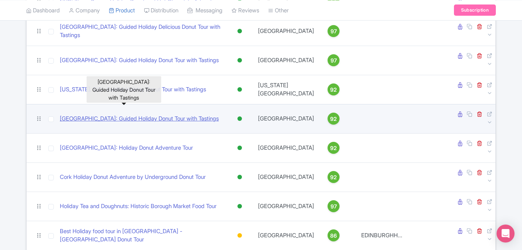
click at [117, 114] on link "[GEOGRAPHIC_DATA]: Guided Holiday Donut Tour with Tastings" at bounding box center [139, 118] width 159 height 9
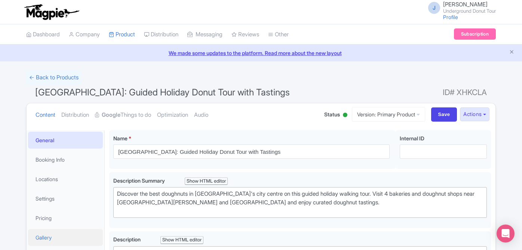
click at [49, 237] on link "Gallery" at bounding box center [65, 237] width 75 height 17
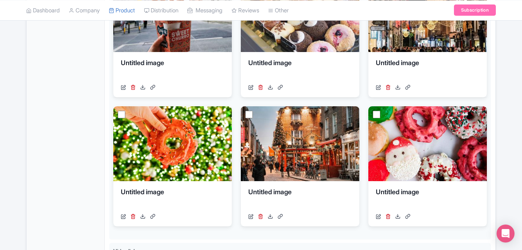
scroll to position [293, 0]
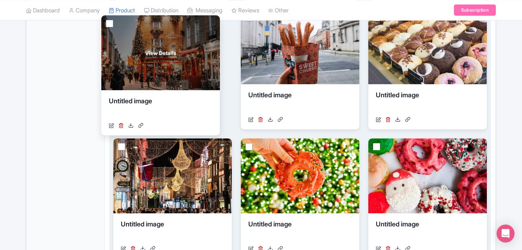
drag, startPoint x: 329, startPoint y: 180, endPoint x: 189, endPoint y: 57, distance: 185.9
click at [189, 57] on div "View Details" at bounding box center [160, 52] width 118 height 75
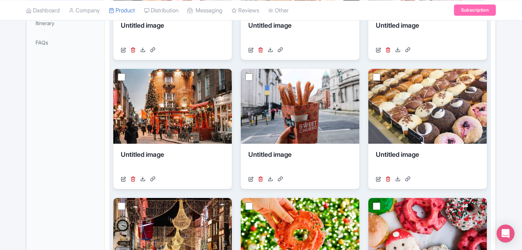
scroll to position [207, 0]
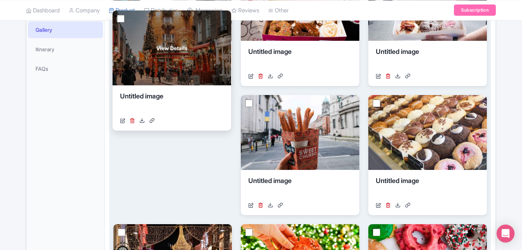
drag, startPoint x: 177, startPoint y: 113, endPoint x: 177, endPoint y: 29, distance: 84.5
click at [177, 29] on div "View Details" at bounding box center [171, 47] width 118 height 75
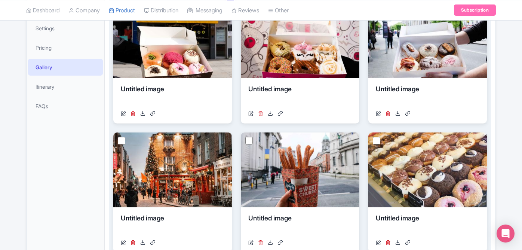
scroll to position [97, 0]
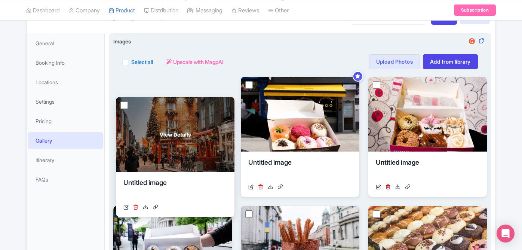
drag, startPoint x: 153, startPoint y: 214, endPoint x: 156, endPoint y: 98, distance: 115.9
click at [156, 98] on div "View Details" at bounding box center [175, 134] width 118 height 75
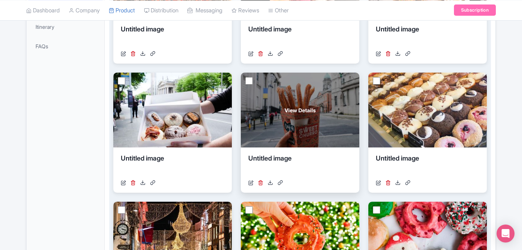
scroll to position [243, 0]
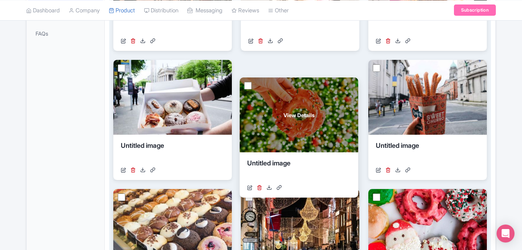
drag, startPoint x: 304, startPoint y: 208, endPoint x: 303, endPoint y: 86, distance: 122.2
click at [303, 86] on div "View Details" at bounding box center [299, 114] width 118 height 75
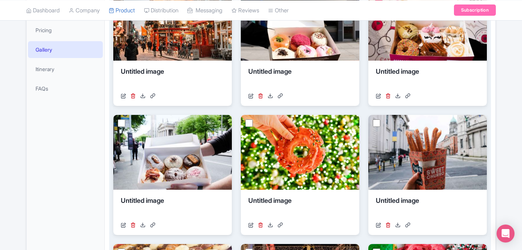
scroll to position [183, 0]
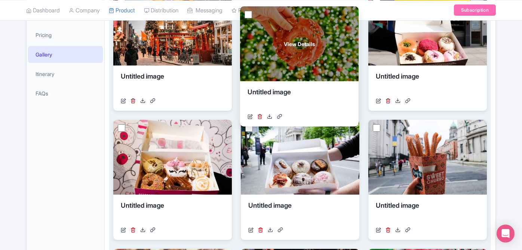
drag, startPoint x: 291, startPoint y: 136, endPoint x: 290, endPoint y: 25, distance: 111.0
click at [290, 25] on div "View Details" at bounding box center [299, 43] width 118 height 75
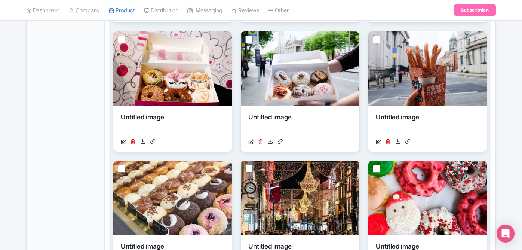
scroll to position [312, 0]
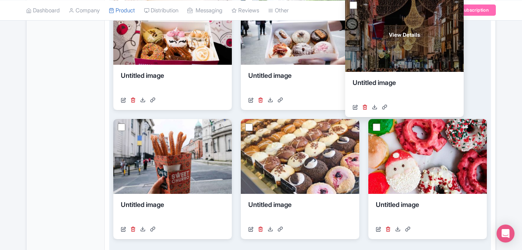
drag, startPoint x: 325, startPoint y: 146, endPoint x: 429, endPoint y: 24, distance: 160.9
click at [429, 24] on div "View Details" at bounding box center [404, 34] width 118 height 75
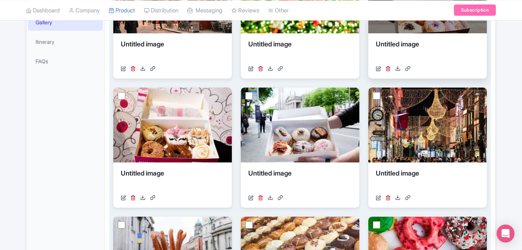
scroll to position [170, 0]
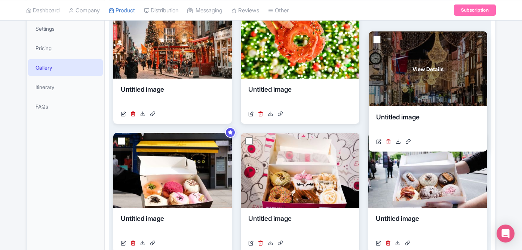
drag, startPoint x: 407, startPoint y: 159, endPoint x: 407, endPoint y: 58, distance: 101.3
click at [407, 58] on div "View Details" at bounding box center [427, 68] width 118 height 75
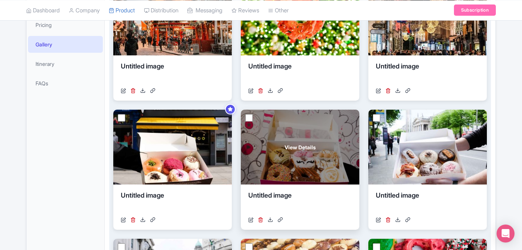
scroll to position [247, 0]
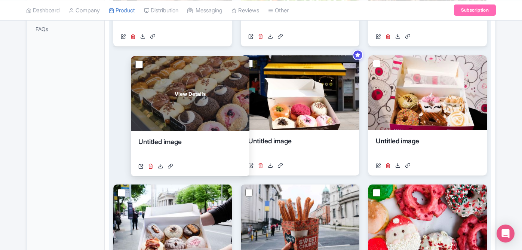
drag, startPoint x: 268, startPoint y: 216, endPoint x: 158, endPoint y: 88, distance: 169.6
click at [158, 88] on div "View Details" at bounding box center [190, 93] width 118 height 75
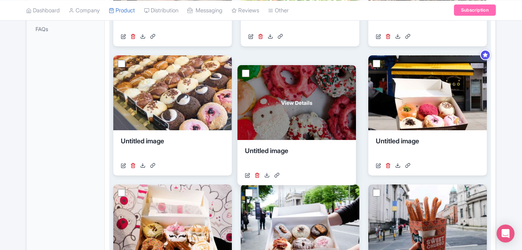
drag, startPoint x: 406, startPoint y: 208, endPoint x: 270, endPoint y: 83, distance: 184.3
click at [270, 83] on div "View Details" at bounding box center [296, 102] width 118 height 75
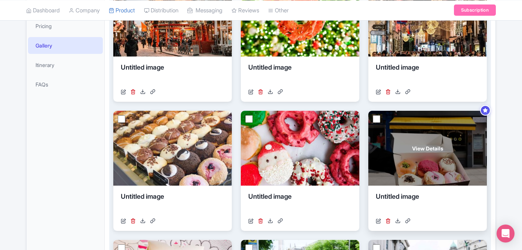
scroll to position [0, 0]
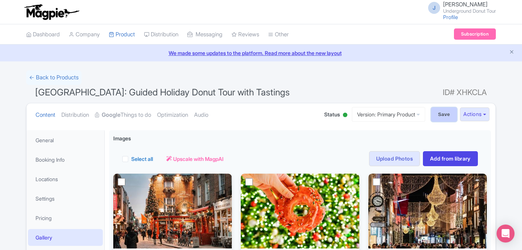
click at [442, 117] on input "Save" at bounding box center [444, 114] width 26 height 14
type input "Saving..."
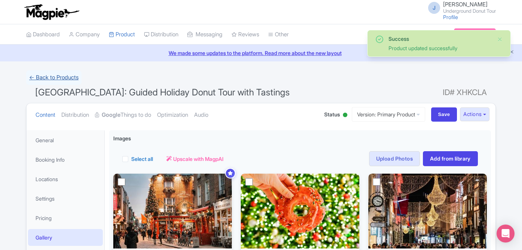
click at [65, 78] on link "← Back to Products" at bounding box center [53, 77] width 55 height 15
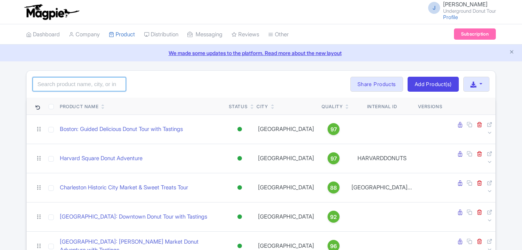
click at [80, 81] on input "search" at bounding box center [79, 84] width 93 height 14
type input "holiday"
click button "Search" at bounding box center [0, 0] width 0 height 0
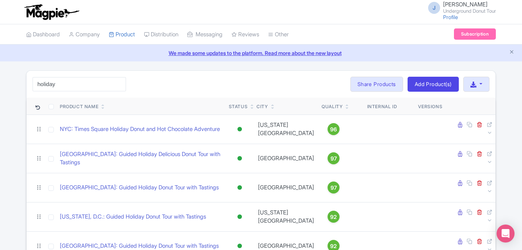
scroll to position [128, 0]
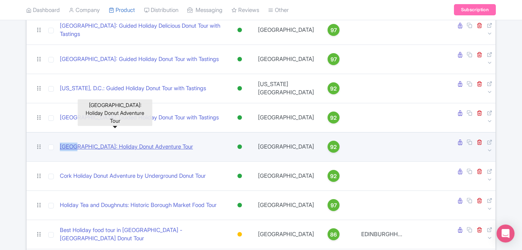
click at [134, 142] on link "[GEOGRAPHIC_DATA]: Holiday Donut Adventure Tour" at bounding box center [126, 146] width 133 height 9
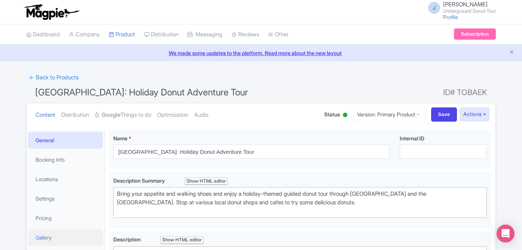
click at [57, 242] on link "Gallery" at bounding box center [65, 237] width 75 height 17
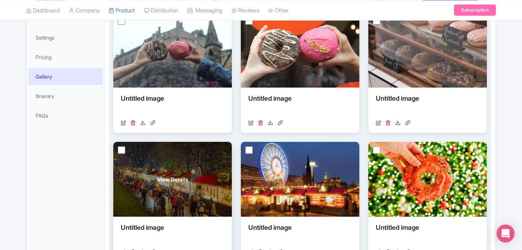
scroll to position [157, 0]
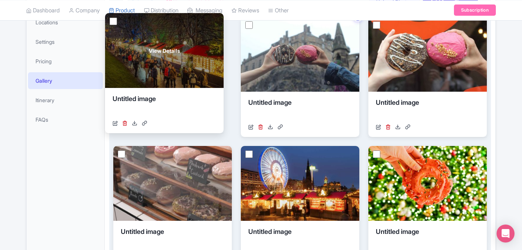
click at [191, 43] on div "View Details" at bounding box center [164, 50] width 118 height 75
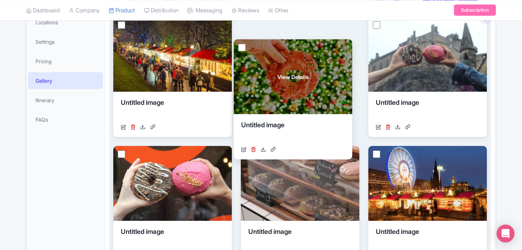
drag, startPoint x: 416, startPoint y: 169, endPoint x: 282, endPoint y: 59, distance: 173.2
click at [282, 59] on div "View Details" at bounding box center [293, 76] width 118 height 75
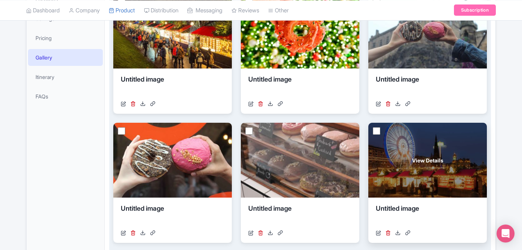
scroll to position [181, 0]
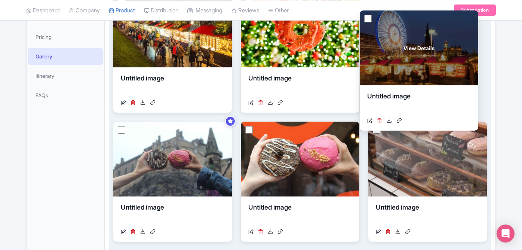
drag, startPoint x: 442, startPoint y: 148, endPoint x: 433, endPoint y: 37, distance: 111.3
click at [433, 37] on div "View Details" at bounding box center [418, 47] width 118 height 75
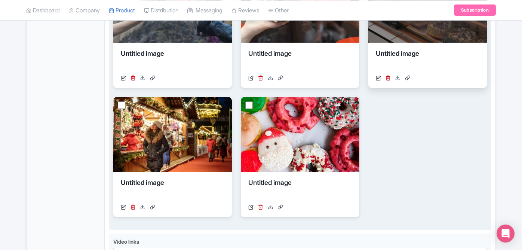
scroll to position [341, 0]
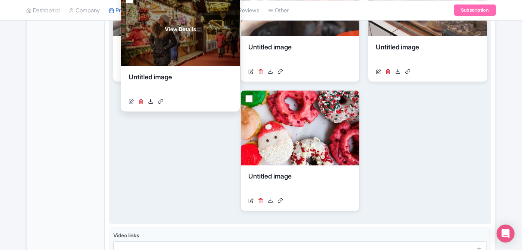
drag, startPoint x: 203, startPoint y: 144, endPoint x: 211, endPoint y: 44, distance: 99.7
click at [211, 44] on div "View Details" at bounding box center [180, 28] width 118 height 75
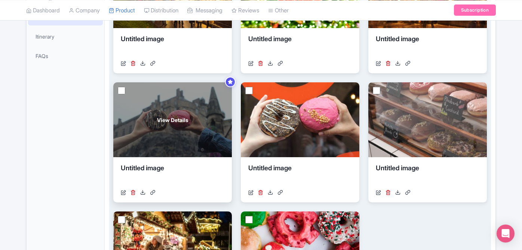
scroll to position [248, 0]
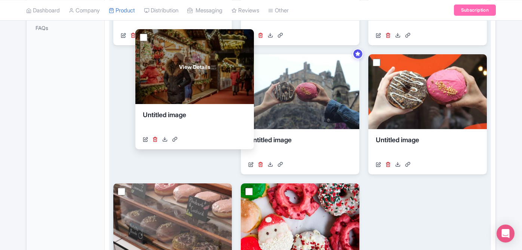
drag, startPoint x: 162, startPoint y: 220, endPoint x: 158, endPoint y: 73, distance: 146.5
click at [179, 71] on span "View Details" at bounding box center [194, 67] width 31 height 8
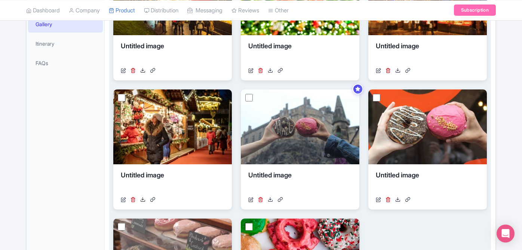
scroll to position [200, 0]
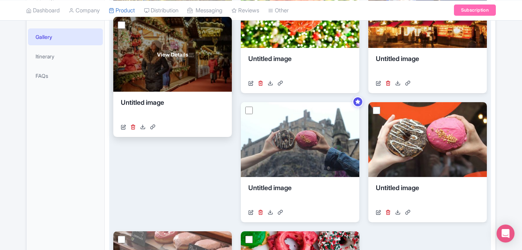
drag, startPoint x: 157, startPoint y: 127, endPoint x: 158, endPoint y: 43, distance: 84.8
click at [158, 43] on div "View Details" at bounding box center [172, 54] width 118 height 75
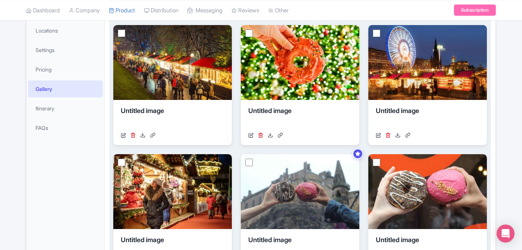
scroll to position [101, 0]
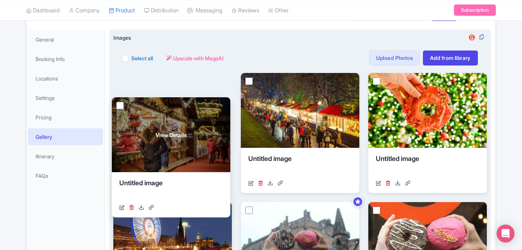
drag, startPoint x: 156, startPoint y: 205, endPoint x: 155, endPoint y: 98, distance: 107.3
click at [155, 98] on div "View Details" at bounding box center [171, 134] width 118 height 75
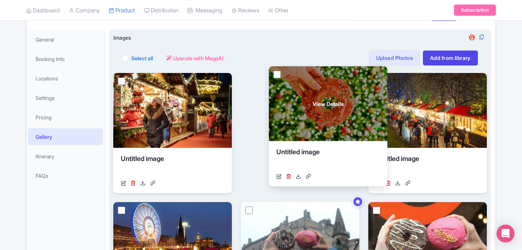
drag, startPoint x: 414, startPoint y: 130, endPoint x: 286, endPoint y: 123, distance: 128.4
click at [286, 123] on div "View Details" at bounding box center [328, 103] width 118 height 75
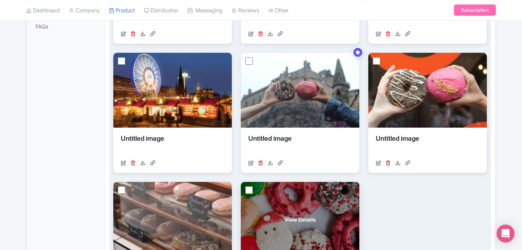
scroll to position [248, 0]
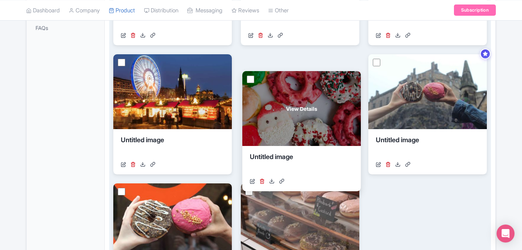
drag, startPoint x: 280, startPoint y: 203, endPoint x: 280, endPoint y: 76, distance: 127.0
click at [280, 76] on div "View Details" at bounding box center [301, 108] width 118 height 75
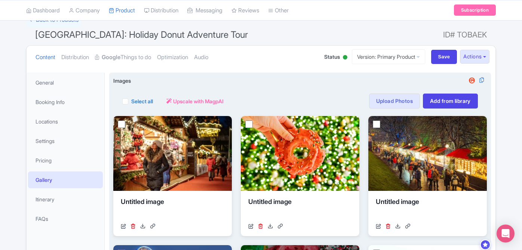
scroll to position [31, 0]
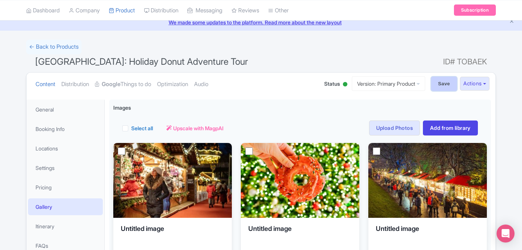
click at [433, 85] on input "Save" at bounding box center [444, 84] width 26 height 14
type input "Saving..."
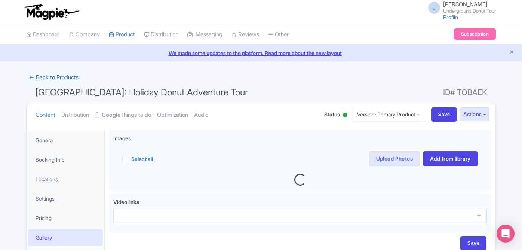
click at [62, 77] on link "← Back to Products" at bounding box center [53, 77] width 55 height 15
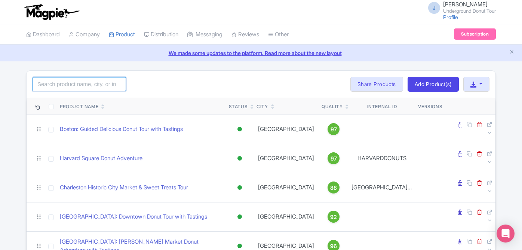
click at [73, 80] on input "search" at bounding box center [79, 84] width 93 height 14
type input "cork"
click button "Search" at bounding box center [0, 0] width 0 height 0
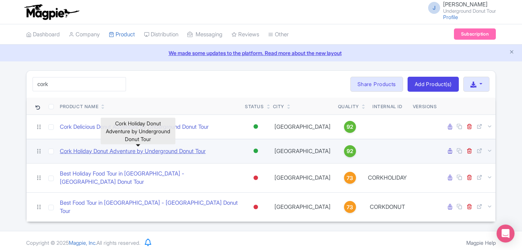
click at [127, 154] on link "Cork Holiday Donut Adventure by Underground Donut Tour" at bounding box center [133, 151] width 146 height 9
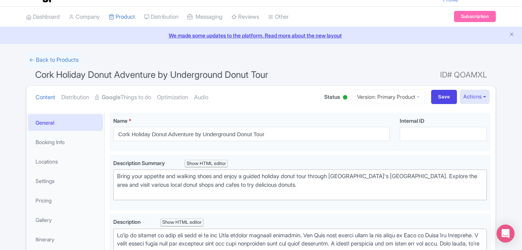
scroll to position [36, 0]
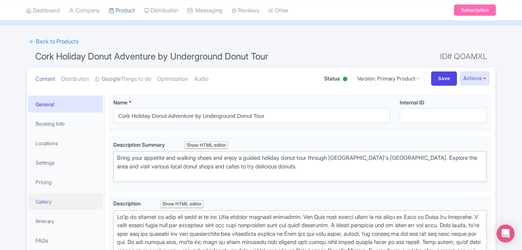
click at [49, 206] on link "Gallery" at bounding box center [65, 201] width 75 height 17
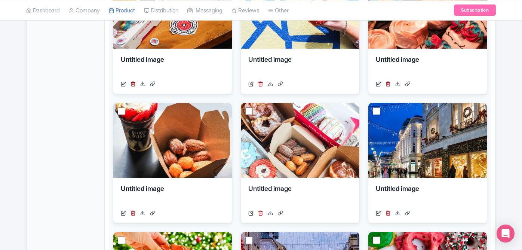
scroll to position [323, 0]
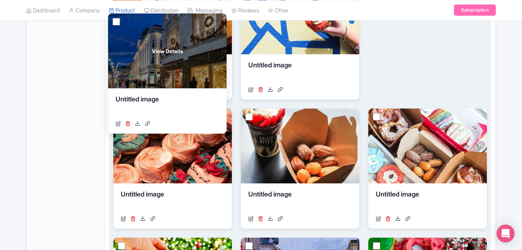
drag, startPoint x: 473, startPoint y: 143, endPoint x: 213, endPoint y: 49, distance: 276.7
click at [213, 49] on div "View Details" at bounding box center [167, 50] width 118 height 75
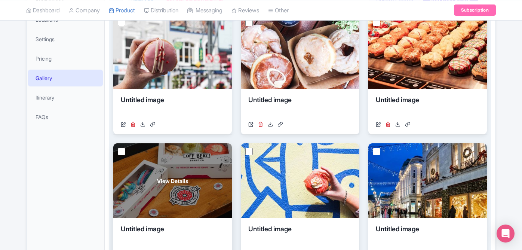
scroll to position [150, 0]
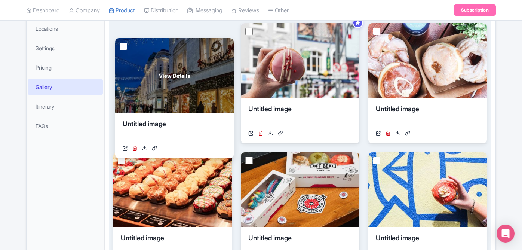
drag, startPoint x: 414, startPoint y: 180, endPoint x: 157, endPoint y: 58, distance: 284.5
click at [157, 58] on div "View Details" at bounding box center [174, 75] width 118 height 75
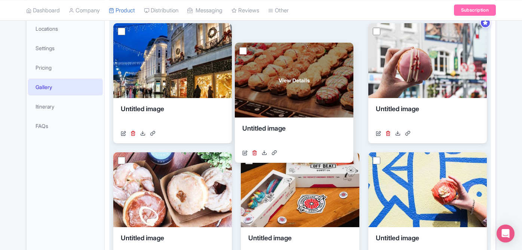
drag, startPoint x: 189, startPoint y: 176, endPoint x: 311, endPoint y: 66, distance: 163.5
click at [311, 66] on div "View Details" at bounding box center [294, 80] width 118 height 75
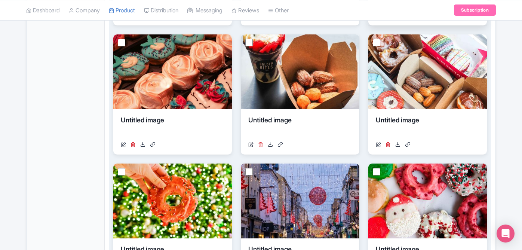
scroll to position [426, 0]
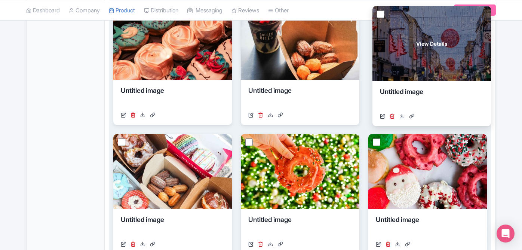
drag, startPoint x: 312, startPoint y: 187, endPoint x: 444, endPoint y: 60, distance: 183.1
click at [444, 60] on div "View Details" at bounding box center [431, 43] width 118 height 75
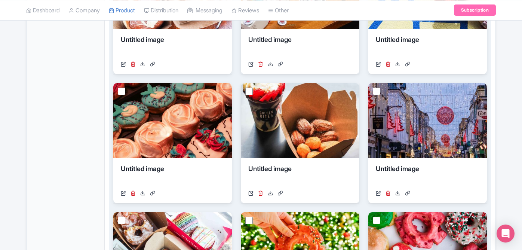
scroll to position [317, 0]
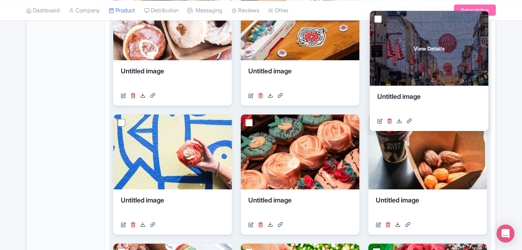
drag, startPoint x: 414, startPoint y: 135, endPoint x: 416, endPoint y: 30, distance: 105.4
click at [416, 30] on div "View Details" at bounding box center [429, 48] width 118 height 75
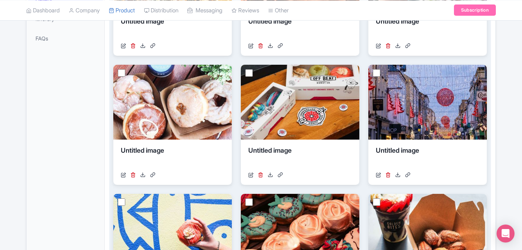
scroll to position [175, 0]
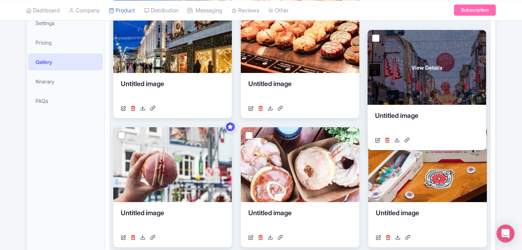
drag, startPoint x: 405, startPoint y: 143, endPoint x: 404, endPoint y: 46, distance: 97.2
click at [404, 46] on div "View Details" at bounding box center [426, 67] width 118 height 75
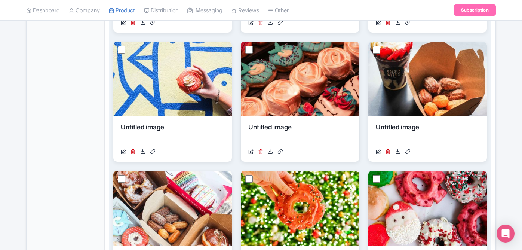
scroll to position [467, 0]
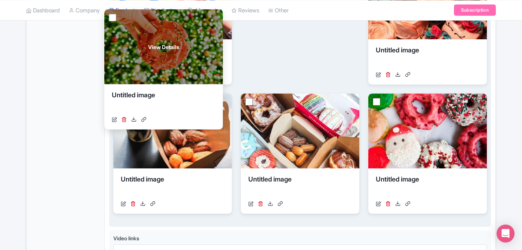
drag, startPoint x: 294, startPoint y: 144, endPoint x: 158, endPoint y: 61, distance: 159.8
click at [158, 61] on div "View Details" at bounding box center [163, 46] width 118 height 75
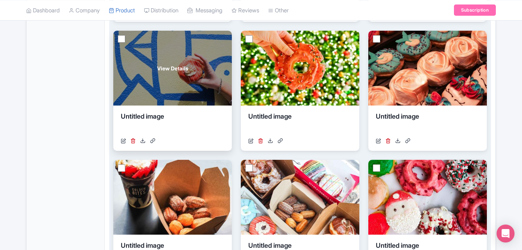
scroll to position [331, 0]
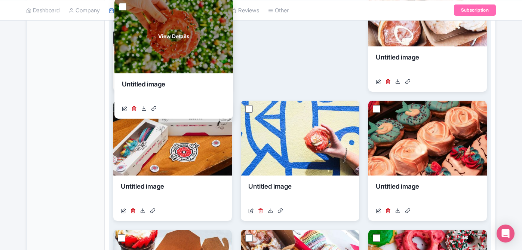
drag, startPoint x: 260, startPoint y: 135, endPoint x: 133, endPoint y: 33, distance: 163.5
click at [133, 33] on div "View Details" at bounding box center [173, 36] width 118 height 75
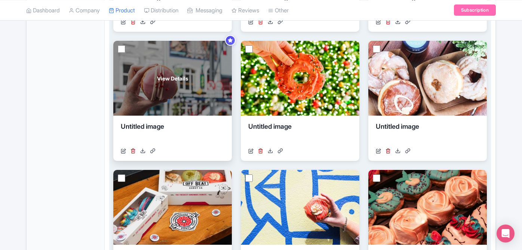
scroll to position [253, 0]
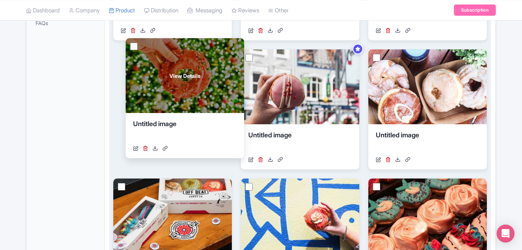
drag, startPoint x: 275, startPoint y: 93, endPoint x: 149, endPoint y: 83, distance: 126.7
click at [149, 83] on div "View Details" at bounding box center [185, 75] width 118 height 75
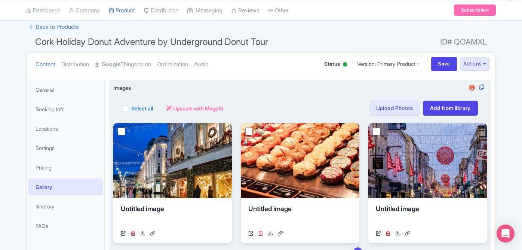
scroll to position [15, 0]
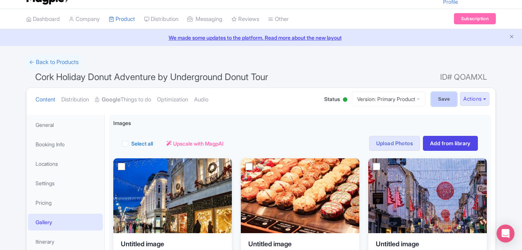
click at [438, 96] on input "Save" at bounding box center [444, 99] width 26 height 14
type input "Saving..."
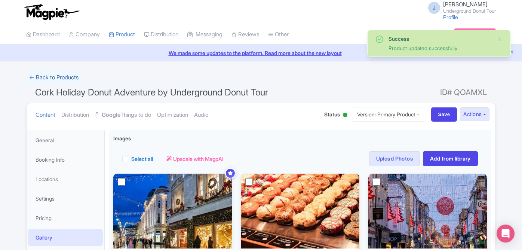
click at [65, 77] on link "← Back to Products" at bounding box center [53, 77] width 55 height 15
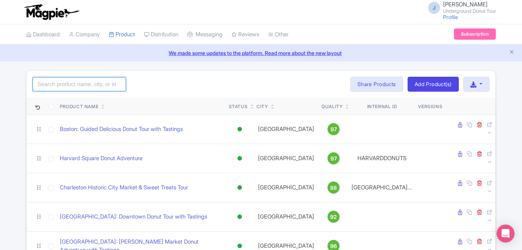
click at [61, 87] on input "search" at bounding box center [79, 84] width 93 height 14
type input "holiday"
click button "Search" at bounding box center [0, 0] width 0 height 0
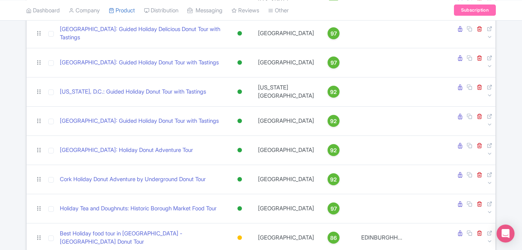
scroll to position [138, 0]
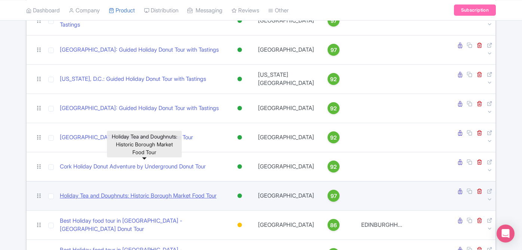
click at [140, 191] on link "Holiday Tea and Doughnuts: Historic Borough Market Food Tour" at bounding box center [138, 195] width 157 height 9
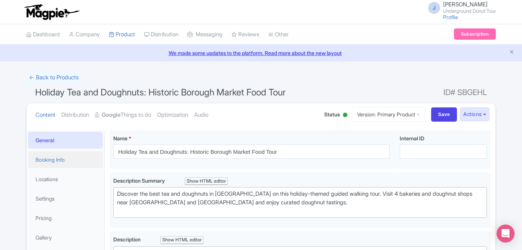
scroll to position [31, 0]
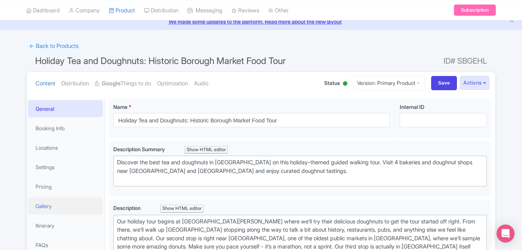
click at [49, 205] on link "Gallery" at bounding box center [65, 205] width 75 height 17
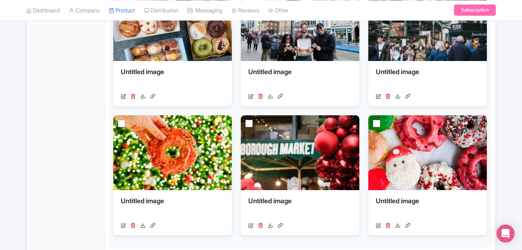
scroll to position [317, 0]
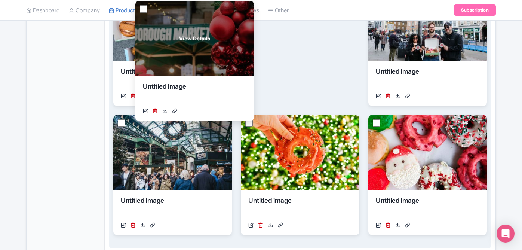
drag, startPoint x: 302, startPoint y: 177, endPoint x: 197, endPoint y: 64, distance: 154.7
click at [197, 64] on div "View Details" at bounding box center [194, 38] width 118 height 75
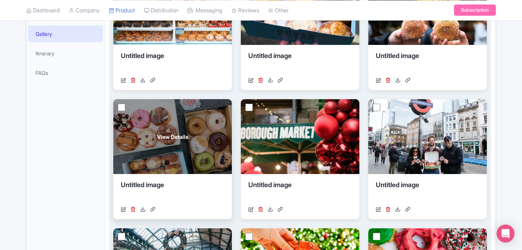
scroll to position [169, 0]
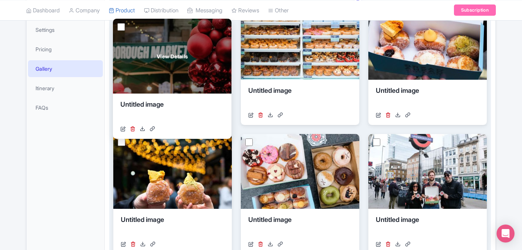
drag, startPoint x: 289, startPoint y: 163, endPoint x: 161, endPoint y: 48, distance: 172.0
click at [161, 48] on div "View Details" at bounding box center [172, 56] width 118 height 75
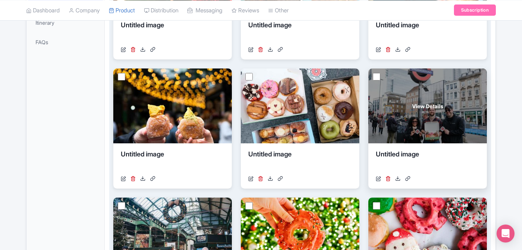
scroll to position [251, 0]
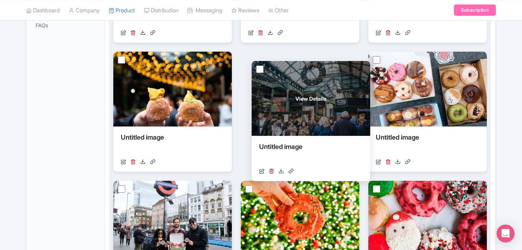
drag, startPoint x: 203, startPoint y: 213, endPoint x: 346, endPoint y: 83, distance: 193.4
click at [346, 83] on div "View Details" at bounding box center [310, 98] width 118 height 75
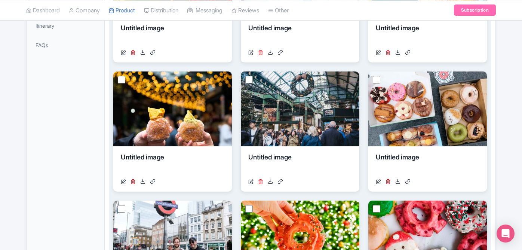
scroll to position [167, 0]
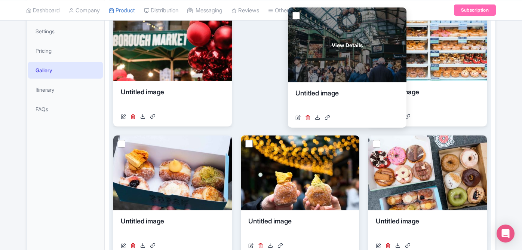
drag, startPoint x: 301, startPoint y: 158, endPoint x: 345, endPoint y: 33, distance: 132.9
click at [345, 33] on div "View Details" at bounding box center [347, 44] width 118 height 75
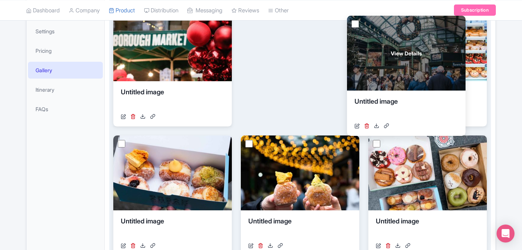
drag, startPoint x: 314, startPoint y: 50, endPoint x: 429, endPoint y: 62, distance: 115.6
click at [429, 62] on div "View Details" at bounding box center [406, 53] width 118 height 75
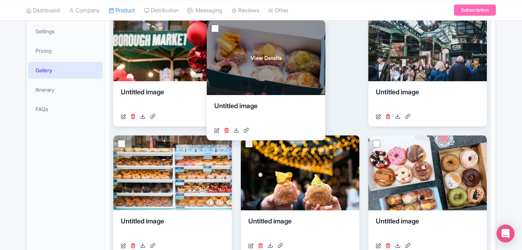
drag, startPoint x: 199, startPoint y: 179, endPoint x: 293, endPoint y: 64, distance: 148.2
click at [293, 64] on div "View Details" at bounding box center [266, 57] width 118 height 75
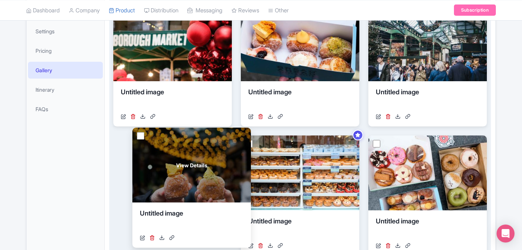
drag, startPoint x: 293, startPoint y: 164, endPoint x: 168, endPoint y: 154, distance: 125.6
click at [168, 154] on div "View Details" at bounding box center [191, 164] width 118 height 75
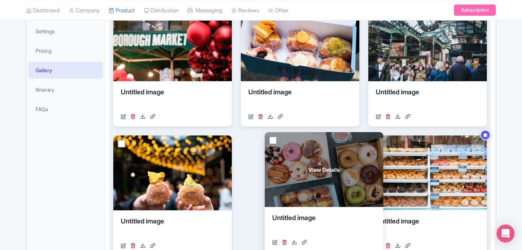
drag, startPoint x: 414, startPoint y: 181, endPoint x: 300, endPoint y: 175, distance: 114.9
click at [300, 175] on div "View Details" at bounding box center [324, 169] width 118 height 75
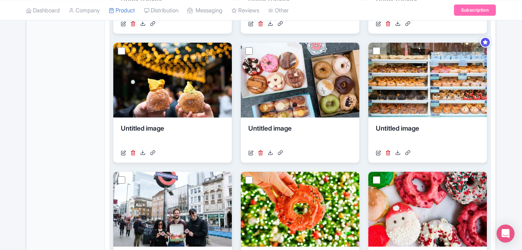
scroll to position [323, 0]
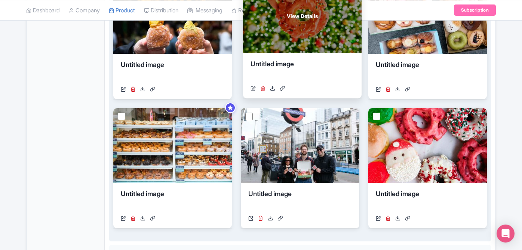
drag, startPoint x: 312, startPoint y: 158, endPoint x: 314, endPoint y: 29, distance: 129.7
click at [314, 29] on div "View Details" at bounding box center [302, 15] width 118 height 75
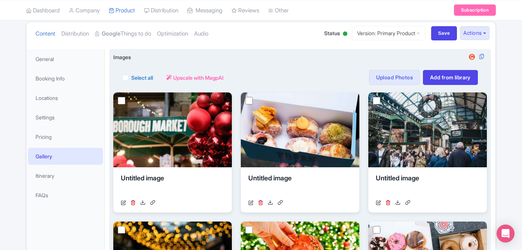
scroll to position [80, 0]
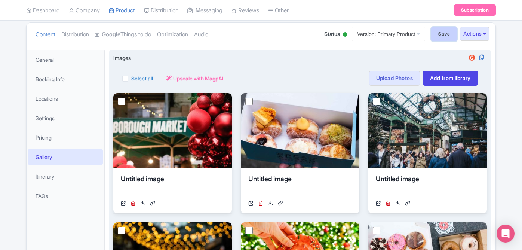
click at [440, 40] on input "Save" at bounding box center [444, 34] width 26 height 14
type input "Saving..."
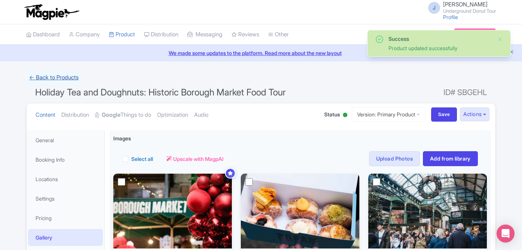
click at [52, 78] on link "← Back to Products" at bounding box center [53, 77] width 55 height 15
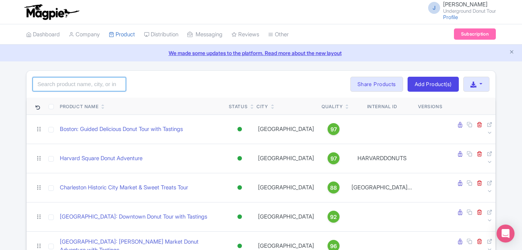
click at [62, 86] on input "search" at bounding box center [79, 84] width 93 height 14
type input "h"
type input "[PERSON_NAME]"
click button "Search" at bounding box center [0, 0] width 0 height 0
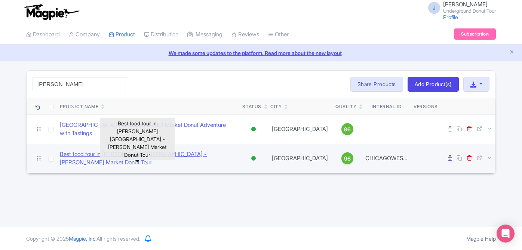
click at [124, 152] on link "Best food tour in [PERSON_NAME][GEOGRAPHIC_DATA] - [PERSON_NAME] Market Donut T…" at bounding box center [148, 158] width 176 height 17
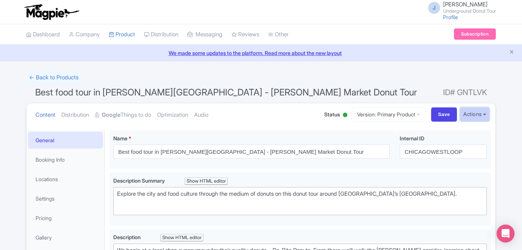
click at [481, 114] on button "Actions" at bounding box center [475, 114] width 30 height 14
click at [71, 155] on link "Booking Info" at bounding box center [65, 159] width 75 height 17
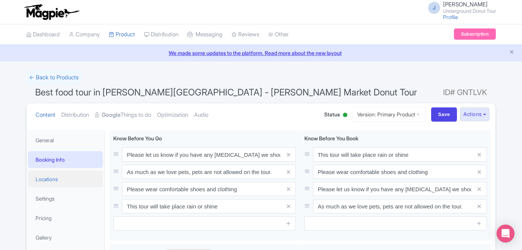
scroll to position [45, 0]
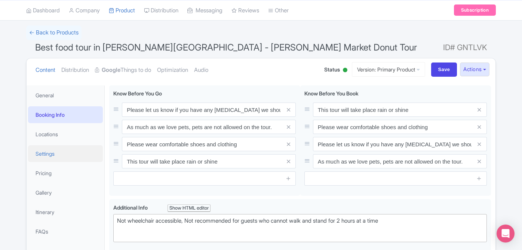
click at [55, 154] on link "Settings" at bounding box center [65, 153] width 75 height 17
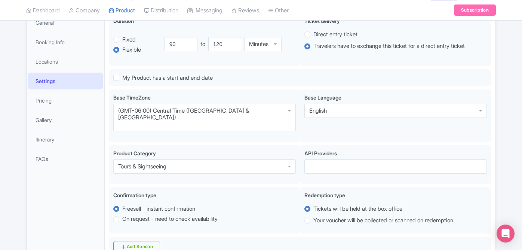
scroll to position [0, 0]
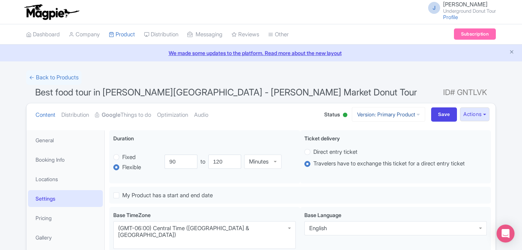
click at [405, 115] on link "Version: Primary Product" at bounding box center [388, 114] width 73 height 15
click at [84, 115] on link "Distribution" at bounding box center [75, 115] width 28 height 24
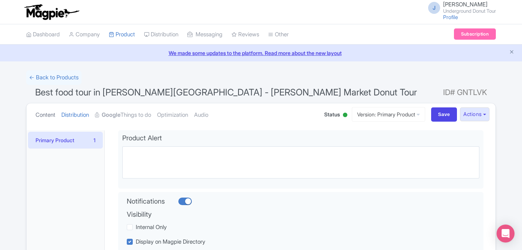
click at [54, 115] on link "Content" at bounding box center [45, 115] width 20 height 24
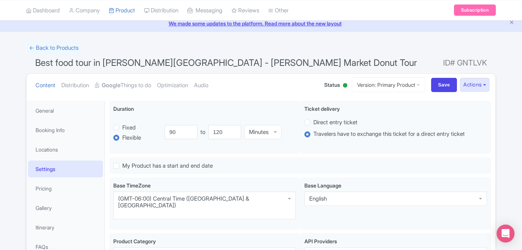
scroll to position [29, 0]
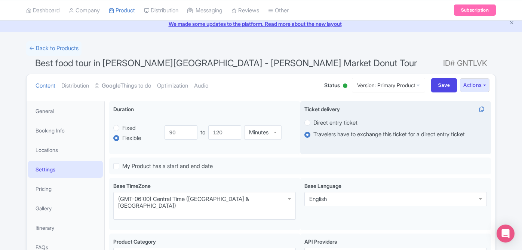
click at [328, 124] on label "Direct entry ticket" at bounding box center [335, 122] width 44 height 9
click at [321, 124] on input "Direct entry ticket" at bounding box center [316, 121] width 7 height 7
radio input "true"
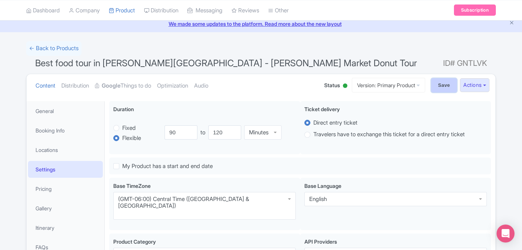
click at [448, 87] on input "Save" at bounding box center [444, 85] width 26 height 14
type input "Saving..."
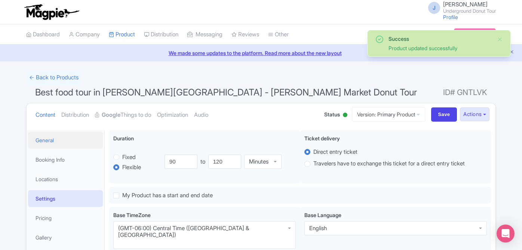
click at [58, 142] on link "General" at bounding box center [65, 140] width 75 height 17
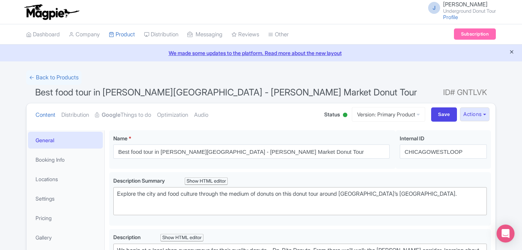
click at [511, 51] on icon "Close announcement" at bounding box center [512, 52] width 6 height 6
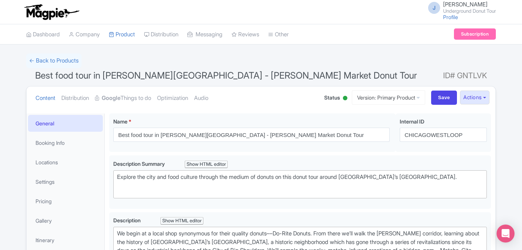
click at [343, 97] on div at bounding box center [345, 98] width 4 height 4
click at [329, 127] on div "Inactive" at bounding box center [326, 126] width 44 height 15
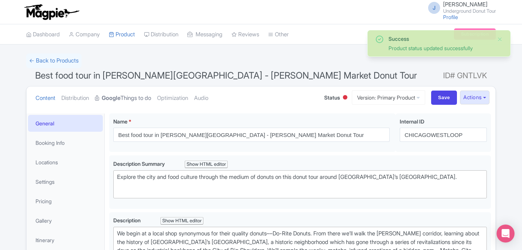
click at [133, 98] on link "Google Things to do" at bounding box center [123, 98] width 56 height 24
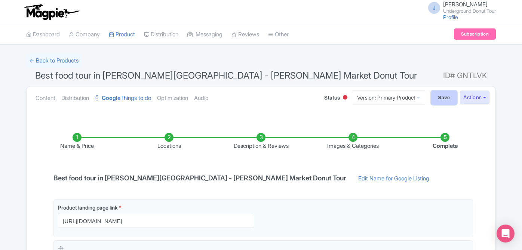
click at [442, 99] on input "Save" at bounding box center [444, 97] width 26 height 14
type input "Saving..."
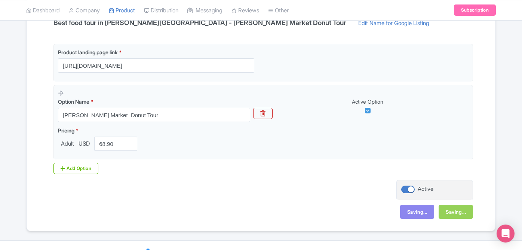
scroll to position [169, 0]
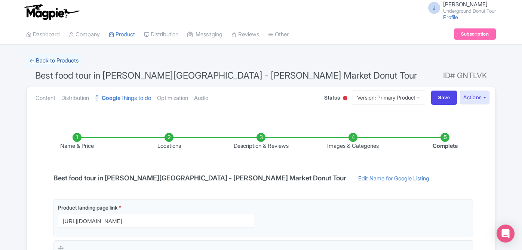
click at [71, 60] on link "← Back to Products" at bounding box center [53, 60] width 55 height 15
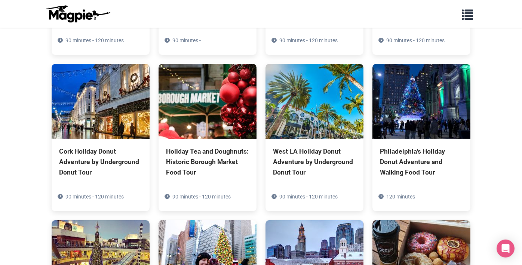
scroll to position [1658, 0]
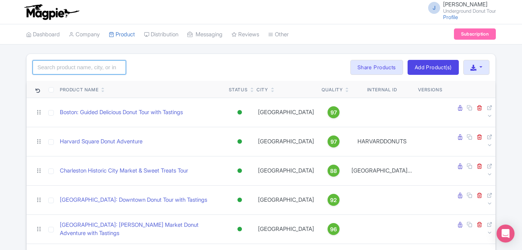
click at [88, 72] on input "search" at bounding box center [79, 67] width 93 height 14
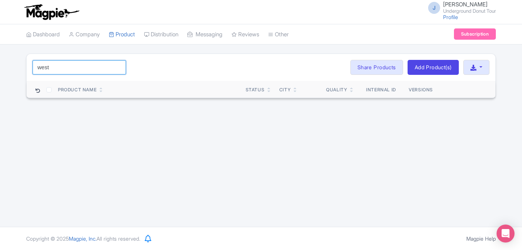
type input "west"
click button "Search" at bounding box center [0, 0] width 0 height 0
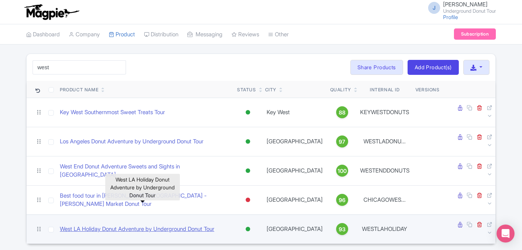
click at [119, 225] on link "West LA Holiday Donut Adventure by Underground Donut Tour" at bounding box center [137, 229] width 154 height 9
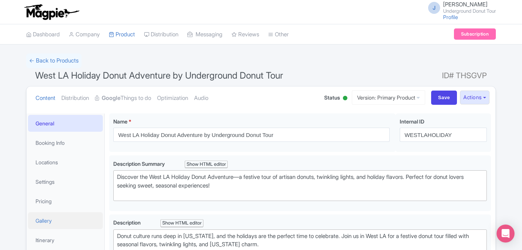
click at [53, 218] on link "Gallery" at bounding box center [65, 220] width 75 height 17
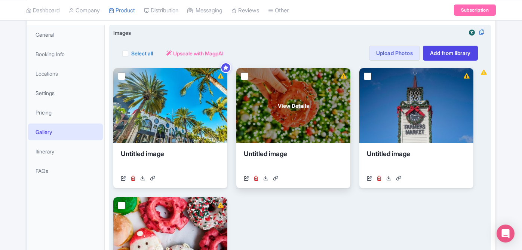
scroll to position [77, 0]
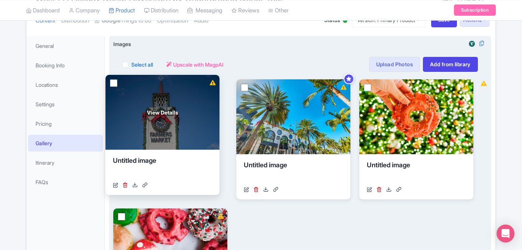
drag, startPoint x: 445, startPoint y: 131, endPoint x: 191, endPoint y: 126, distance: 253.8
click at [191, 126] on div "View Details" at bounding box center [162, 112] width 114 height 75
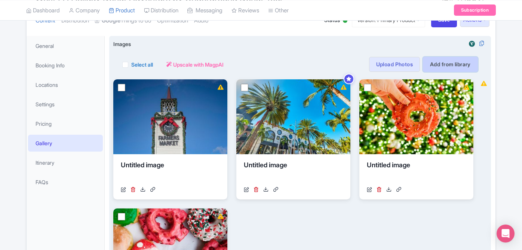
click at [447, 68] on link "Add from library" at bounding box center [450, 64] width 55 height 15
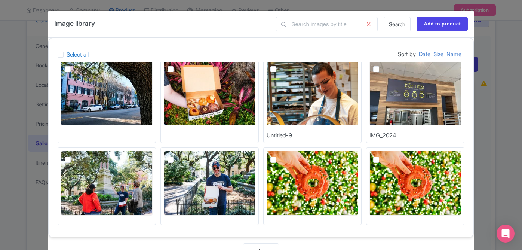
scroll to position [24, 0]
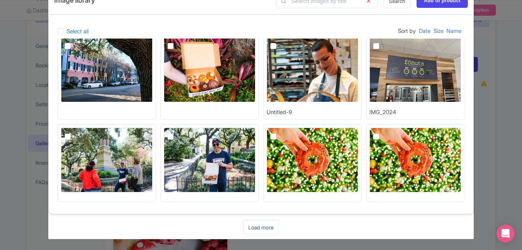
click at [259, 225] on link "Load more" at bounding box center [261, 227] width 36 height 15
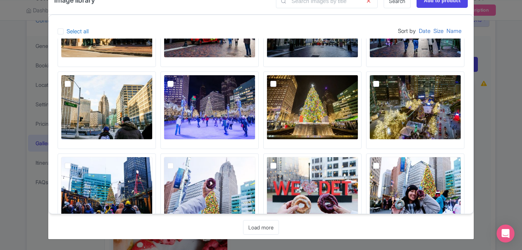
scroll to position [349, 0]
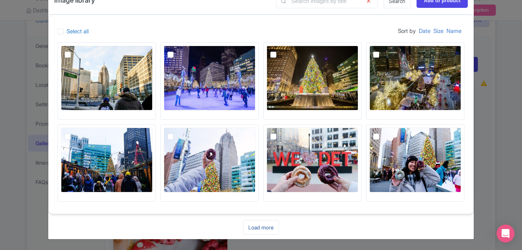
click at [256, 224] on link "Load more" at bounding box center [261, 227] width 36 height 15
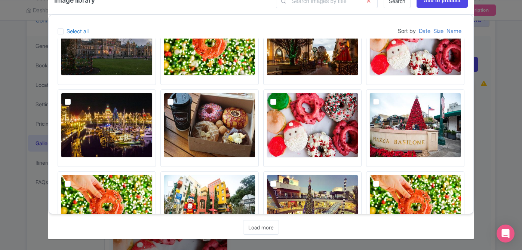
scroll to position [595, 0]
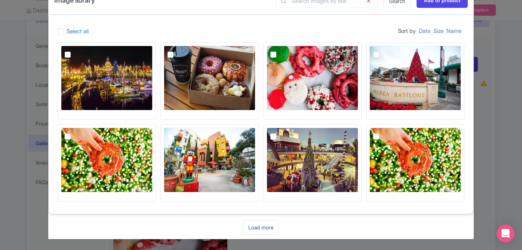
click at [265, 225] on link "Load more" at bounding box center [261, 227] width 36 height 15
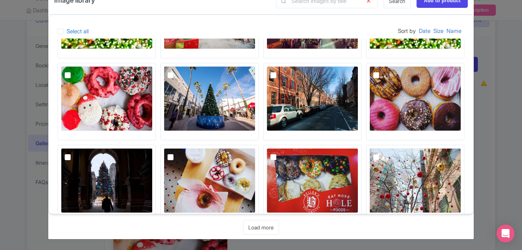
scroll to position [740, 0]
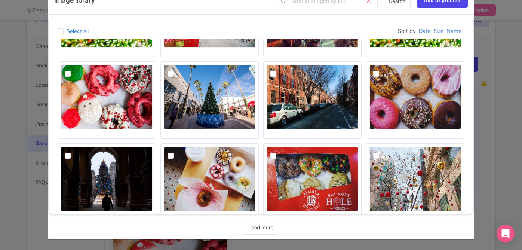
click at [243, 105] on img at bounding box center [210, 97] width 92 height 65
click at [181, 70] on input "checkbox" at bounding box center [178, 67] width 5 height 5
checkbox input "true"
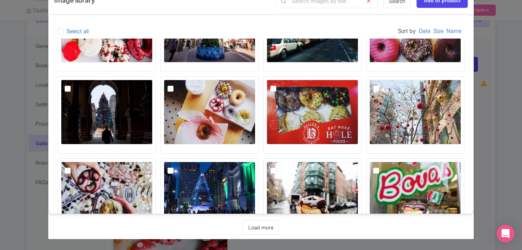
scroll to position [840, 0]
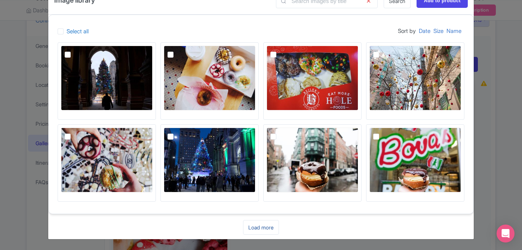
click at [269, 231] on link "Load more" at bounding box center [261, 227] width 36 height 15
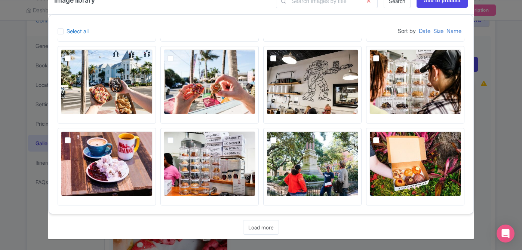
scroll to position [1086, 0]
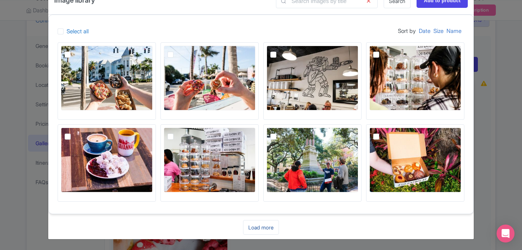
click at [254, 227] on link "Load more" at bounding box center [261, 227] width 36 height 15
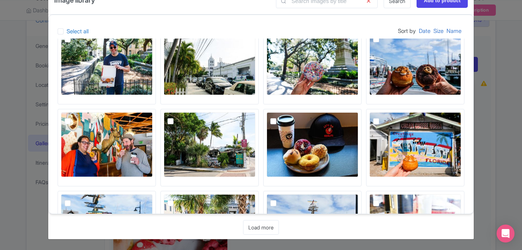
scroll to position [1331, 0]
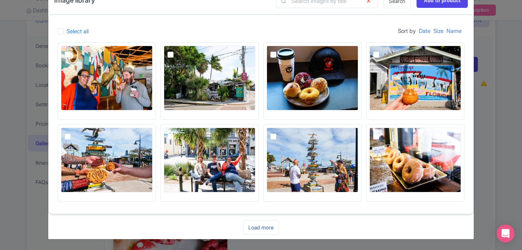
click at [260, 222] on link "Load more" at bounding box center [261, 227] width 36 height 15
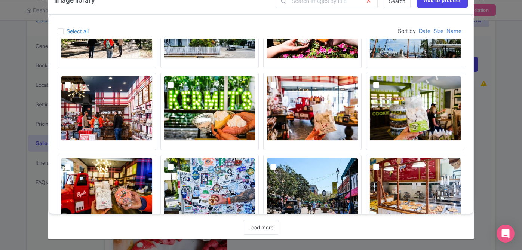
scroll to position [1577, 0]
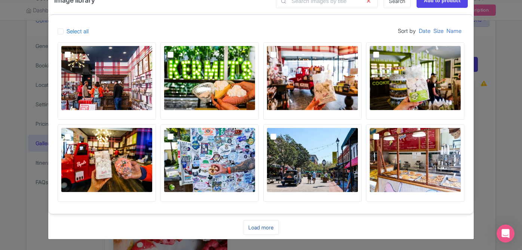
click at [250, 226] on link "Load more" at bounding box center [261, 227] width 36 height 15
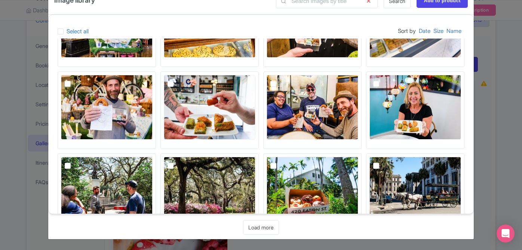
scroll to position [1822, 0]
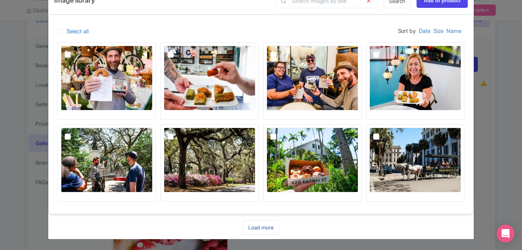
click at [258, 228] on link "Load more" at bounding box center [261, 227] width 36 height 15
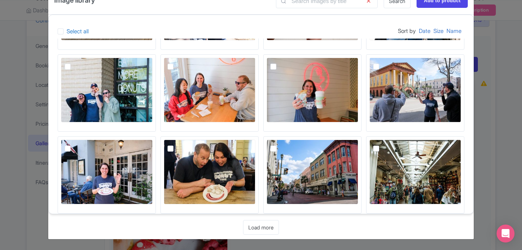
scroll to position [2068, 0]
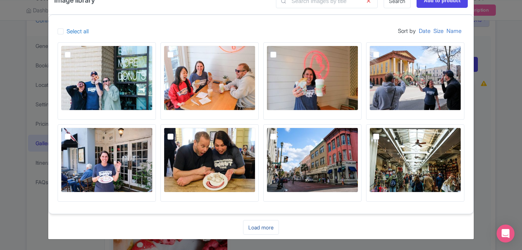
click at [261, 228] on link "Load more" at bounding box center [261, 227] width 36 height 15
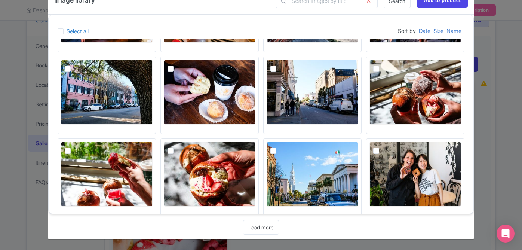
scroll to position [2313, 0]
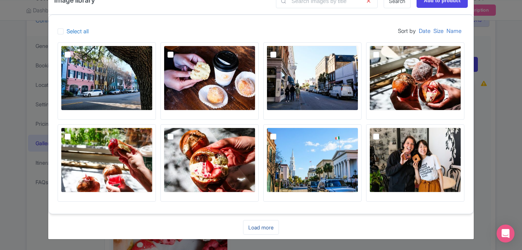
click at [261, 229] on link "Load more" at bounding box center [261, 227] width 36 height 15
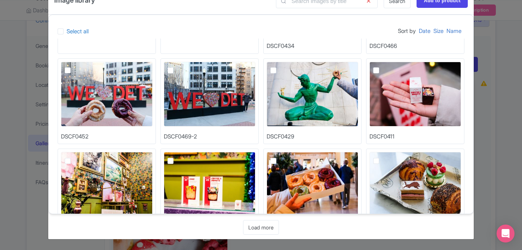
scroll to position [2584, 0]
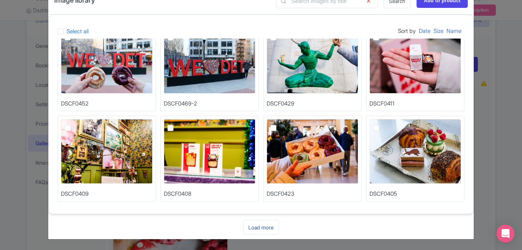
click at [262, 229] on link "Load more" at bounding box center [261, 227] width 36 height 15
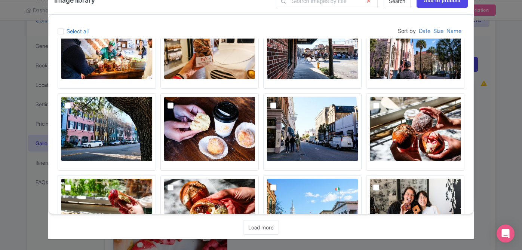
scroll to position [2196, 0]
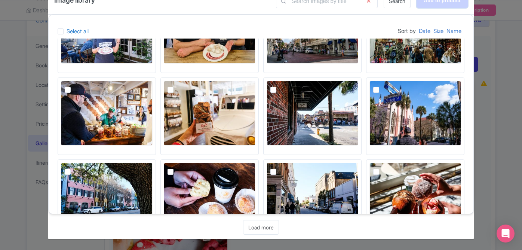
click at [435, 5] on input "Add to product" at bounding box center [441, 1] width 51 height 14
type input "Adding..."
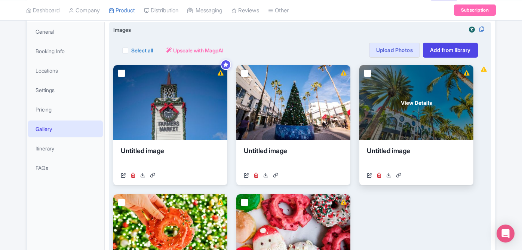
scroll to position [84, 0]
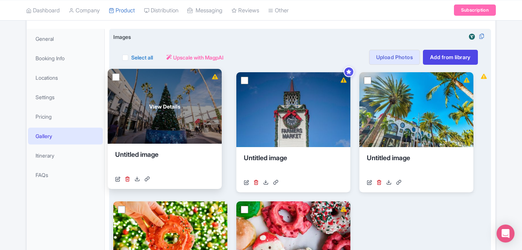
drag, startPoint x: 321, startPoint y: 124, endPoint x: 362, endPoint y: 135, distance: 42.3
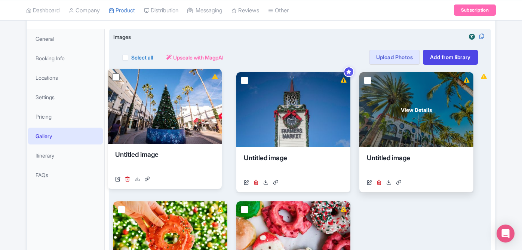
click at [193, 120] on div "View Details" at bounding box center [165, 106] width 114 height 75
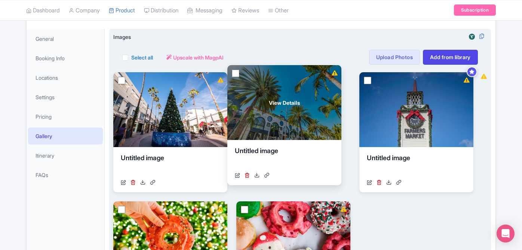
drag, startPoint x: 443, startPoint y: 127, endPoint x: 309, endPoint y: 120, distance: 134.7
click at [309, 120] on div "View Details" at bounding box center [284, 102] width 114 height 75
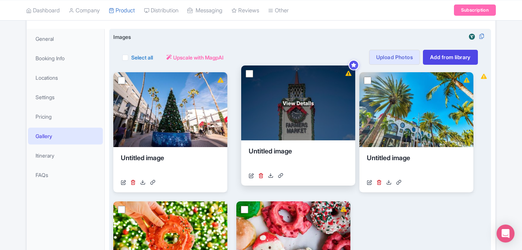
drag, startPoint x: 413, startPoint y: 124, endPoint x: 294, endPoint y: 118, distance: 119.4
click at [294, 118] on div "View Details" at bounding box center [298, 102] width 114 height 75
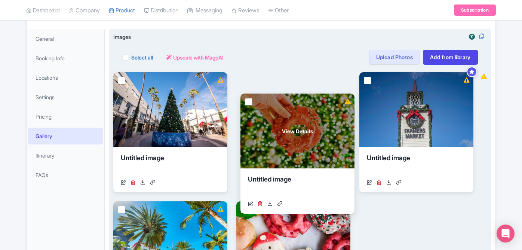
drag, startPoint x: 179, startPoint y: 212, endPoint x: 308, endPoint y: 101, distance: 170.4
click at [308, 101] on div "View Details" at bounding box center [297, 130] width 114 height 75
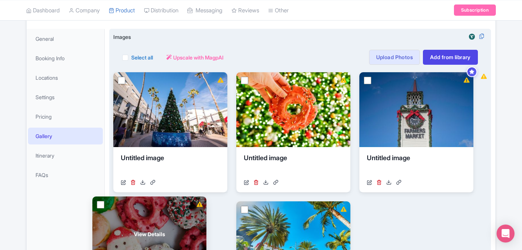
drag, startPoint x: 294, startPoint y: 214, endPoint x: 151, endPoint y: 210, distance: 143.9
click at [151, 210] on div "View Details" at bounding box center [149, 233] width 114 height 75
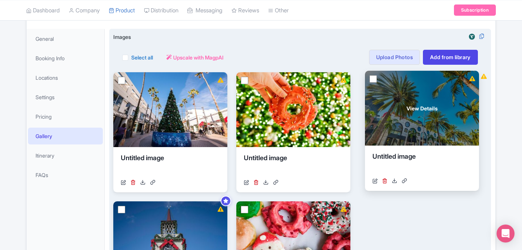
drag, startPoint x: 273, startPoint y: 213, endPoint x: 401, endPoint y: 83, distance: 183.1
click at [401, 83] on div "View Details" at bounding box center [422, 108] width 114 height 75
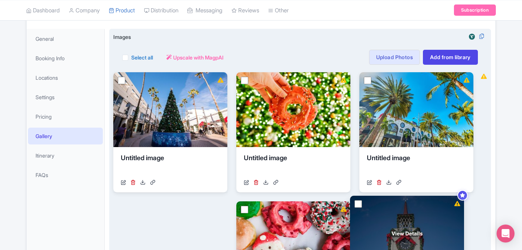
drag, startPoint x: 182, startPoint y: 213, endPoint x: 423, endPoint y: 209, distance: 240.3
click at [423, 209] on div "View Details" at bounding box center [407, 232] width 114 height 75
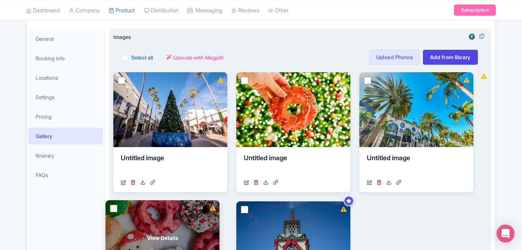
drag, startPoint x: 280, startPoint y: 216, endPoint x: 145, endPoint y: 215, distance: 134.5
click at [145, 215] on div "View Details" at bounding box center [162, 237] width 114 height 75
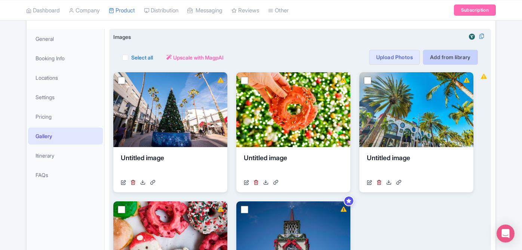
scroll to position [0, 0]
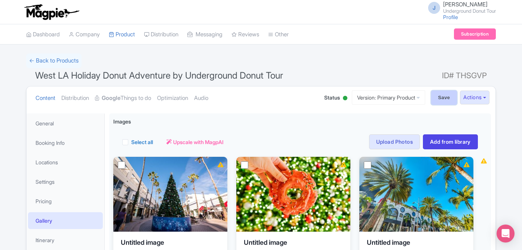
click at [441, 97] on input "Save" at bounding box center [444, 97] width 26 height 14
type input "Saving..."
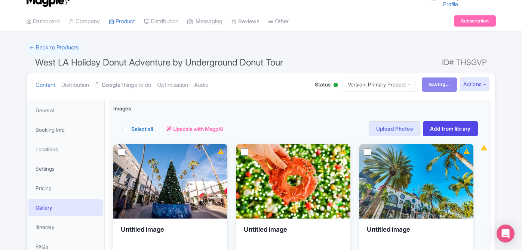
scroll to position [14, 0]
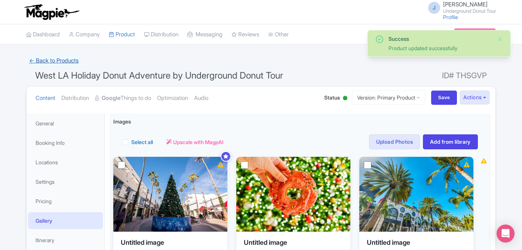
click at [77, 61] on link "← Back to Products" at bounding box center [53, 60] width 55 height 15
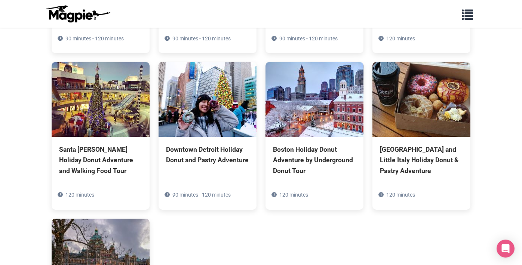
scroll to position [1805, 0]
